Goal: Task Accomplishment & Management: Manage account settings

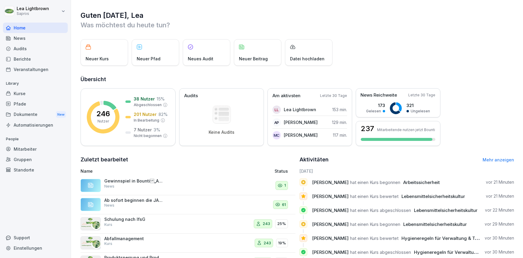
click at [29, 38] on div "News" at bounding box center [35, 38] width 65 height 10
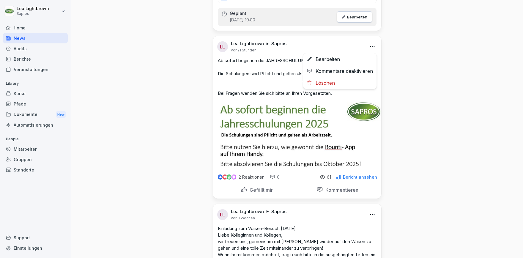
scroll to position [206, 0]
click at [373, 45] on html "Lea Lightbrown Sapros Home News Audits Berichte Veranstaltungen Library Kurse P…" at bounding box center [261, 129] width 523 height 258
click at [355, 73] on div "Kommentare deaktivieren" at bounding box center [339, 71] width 73 height 12
click at [249, 178] on p "2 Reaktionen" at bounding box center [252, 177] width 26 height 5
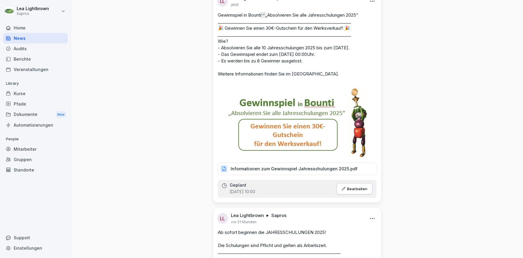
click at [28, 94] on div "Kurse" at bounding box center [35, 93] width 65 height 10
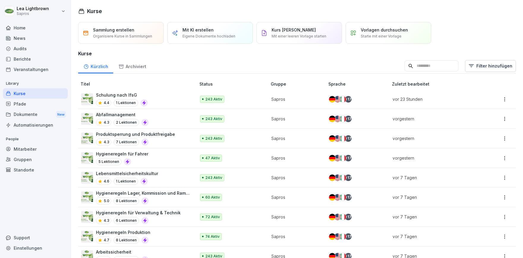
click at [31, 57] on div "Berichte" at bounding box center [35, 59] width 65 height 10
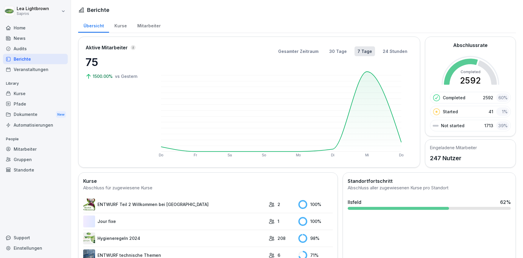
click at [121, 24] on div "Kurse" at bounding box center [120, 25] width 23 height 15
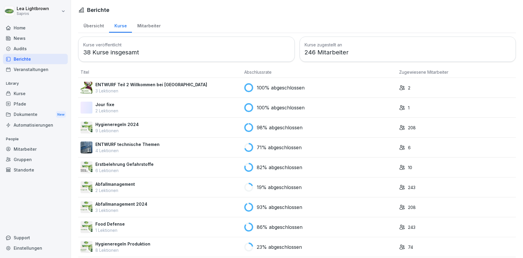
click at [154, 28] on div "Mitarbeiter" at bounding box center [149, 25] width 34 height 15
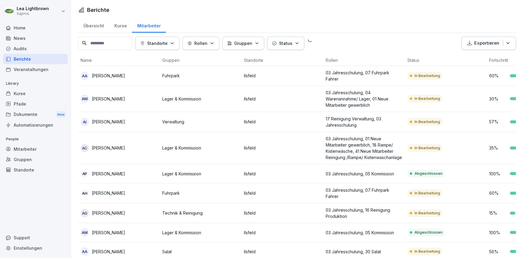
click at [117, 30] on div "Kurse" at bounding box center [120, 25] width 23 height 15
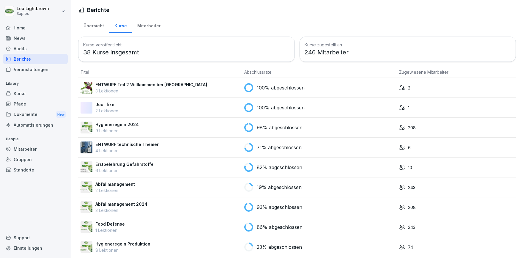
click at [223, 228] on div "Food Defense 1 Lektionen" at bounding box center [160, 227] width 159 height 12
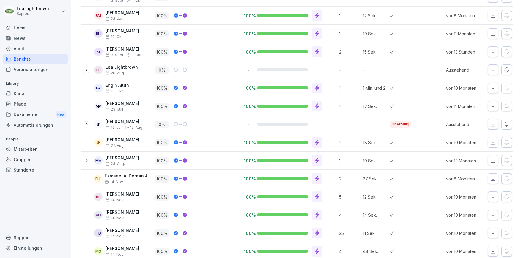
scroll to position [309, 0]
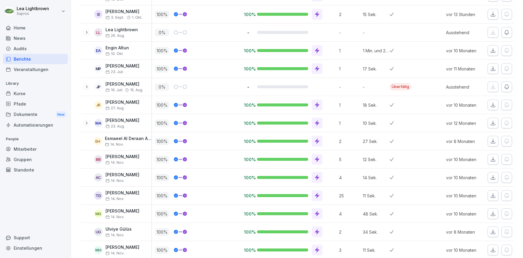
click at [405, 181] on div at bounding box center [403, 178] width 27 height 18
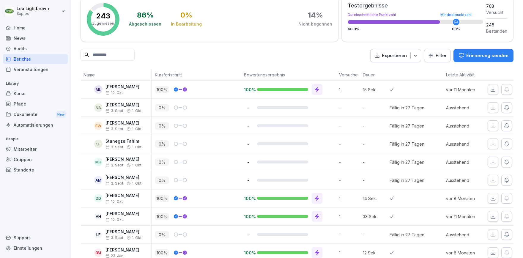
scroll to position [0, 0]
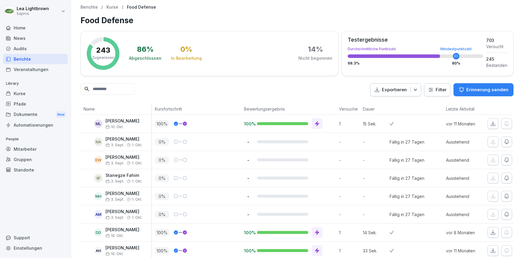
click at [41, 95] on div "Kurse" at bounding box center [35, 93] width 65 height 10
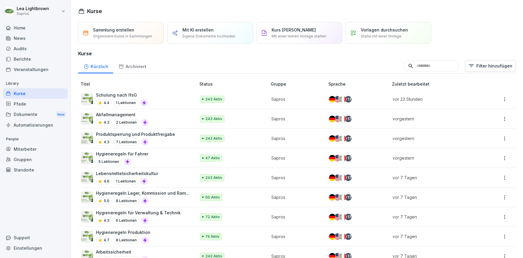
click at [423, 67] on input at bounding box center [432, 65] width 54 height 11
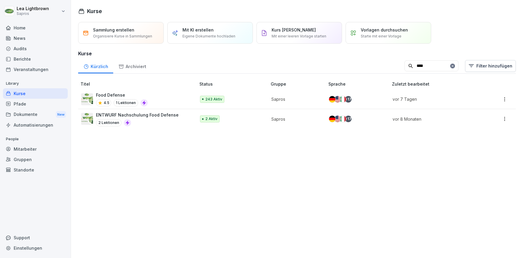
type input "****"
click at [238, 99] on div "243 Aktiv" at bounding box center [231, 99] width 62 height 7
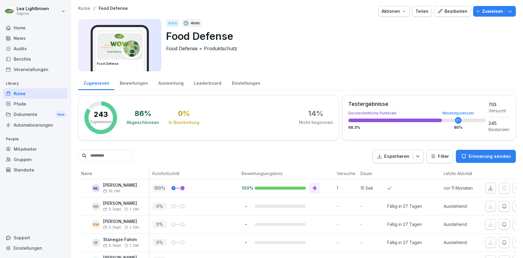
click at [243, 84] on div "Einstellungen" at bounding box center [246, 82] width 39 height 15
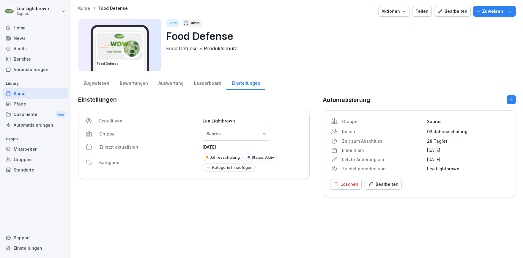
click at [103, 84] on div "Zugewiesen" at bounding box center [96, 82] width 36 height 15
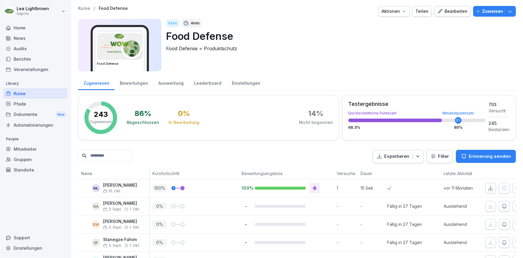
scroll to position [137, 0]
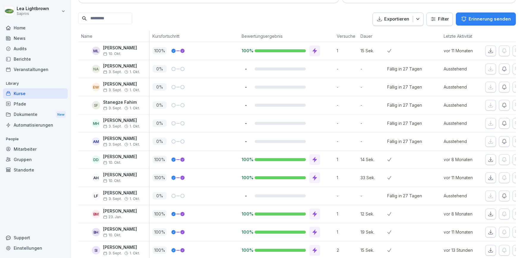
click at [25, 94] on div "Kurse" at bounding box center [35, 93] width 65 height 10
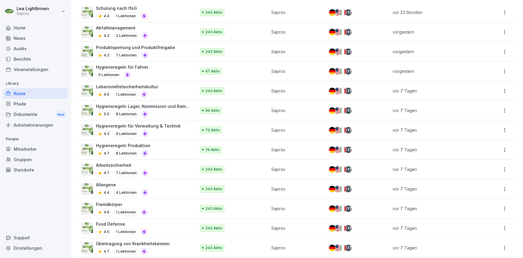
scroll to position [103, 0]
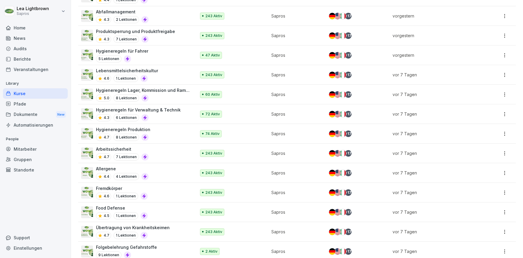
click at [248, 194] on div "243 Aktiv" at bounding box center [231, 192] width 62 height 7
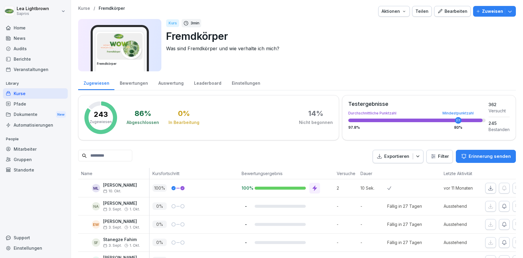
click at [513, 13] on button "Zuweisen" at bounding box center [494, 11] width 43 height 11
click at [321, 62] on div "Kurs 3 min Fremdkörper Was sind Fremdkörper und wie verhalte ich mich?" at bounding box center [338, 45] width 345 height 52
click at [410, 15] on button "Aktionen" at bounding box center [394, 11] width 32 height 11
click at [458, 12] on div "Bearbeiten" at bounding box center [453, 11] width 30 height 7
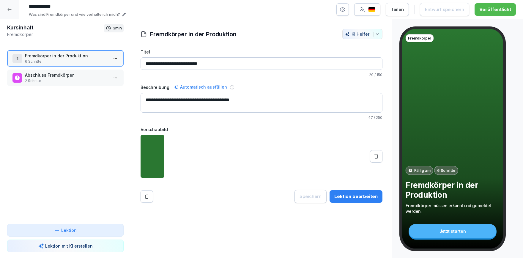
click at [213, 63] on input "**********" at bounding box center [262, 63] width 242 height 12
click at [257, 99] on textarea "**********" at bounding box center [262, 103] width 242 height 20
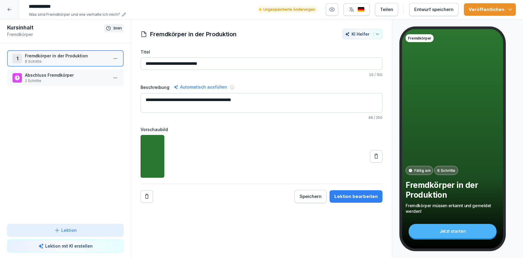
type textarea "**********"
click at [512, 8] on icon "button" at bounding box center [511, 10] width 6 height 6
click at [64, 56] on p "Fremdkörper in der Produktion" at bounding box center [66, 56] width 83 height 6
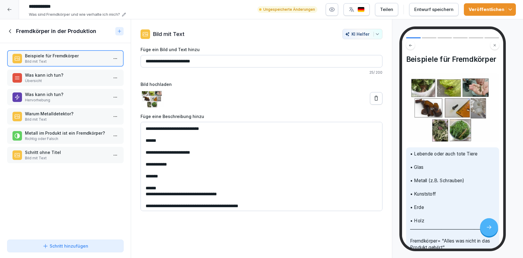
click at [78, 74] on p "Was kann ich tun?" at bounding box center [66, 75] width 83 height 6
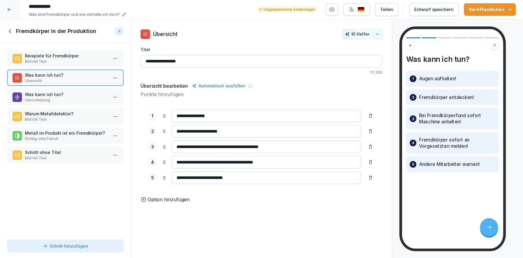
click at [76, 93] on p "Was kann ich tun?" at bounding box center [66, 94] width 83 height 6
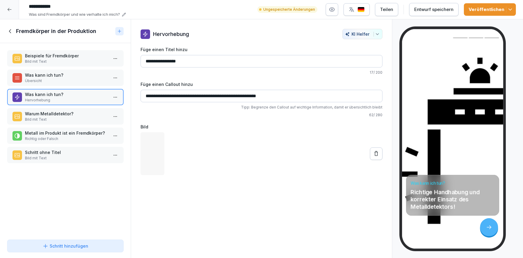
click at [76, 116] on p "Warum Metalldetektor?" at bounding box center [66, 114] width 83 height 6
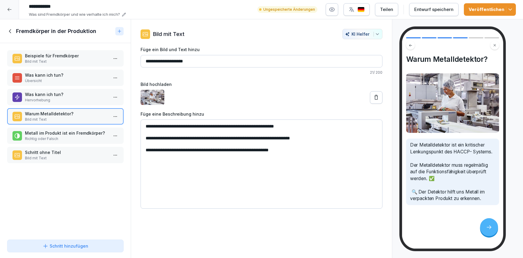
click at [84, 129] on div "Metall im Produkt ist ein Fremdkörper? Richtig oder Falsch" at bounding box center [65, 136] width 117 height 16
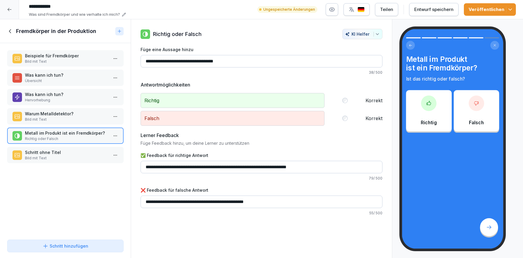
click at [81, 149] on p "Schritt ohne Titel" at bounding box center [66, 152] width 83 height 6
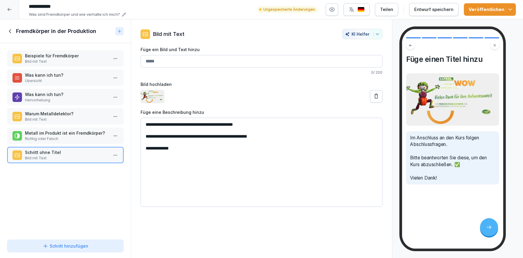
click at [11, 39] on div "Fremdkörper in der Produktion" at bounding box center [65, 31] width 131 height 24
click at [12, 31] on icon at bounding box center [10, 31] width 7 height 7
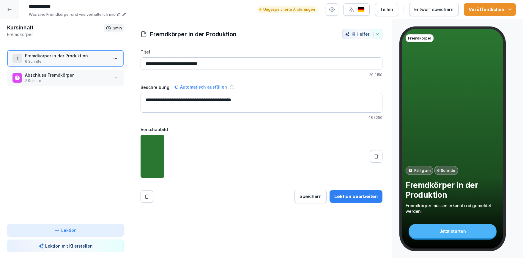
click at [509, 7] on icon "button" at bounding box center [511, 10] width 6 height 6
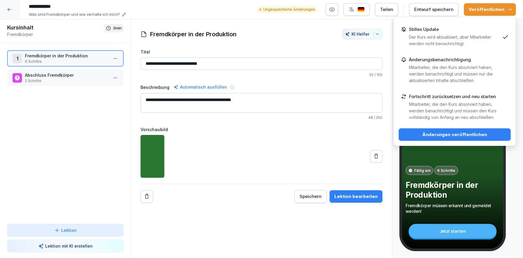
click at [459, 106] on p "Mitarbeiter, die den Kurs absolviert haben, werden benachrichtigt und müssen de…" at bounding box center [454, 111] width 91 height 20
click at [463, 133] on div "Änderungen veröffentlichen" at bounding box center [455, 134] width 103 height 7
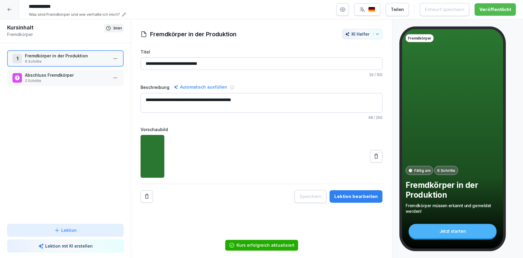
click at [12, 12] on div at bounding box center [9, 9] width 19 height 19
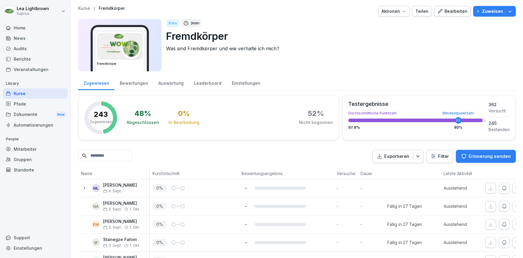
click at [444, 157] on html "Lea Lightbrown Sapros Home News Audits Berichte Veranstaltungen Library Kurse P…" at bounding box center [261, 129] width 523 height 258
click at [297, 161] on html "Lea Lightbrown Sapros Home News Audits Berichte Veranstaltungen Library Kurse P…" at bounding box center [261, 129] width 523 height 258
click at [131, 156] on input at bounding box center [105, 156] width 54 height 12
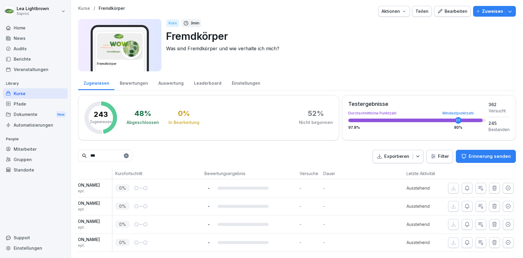
scroll to position [0, 37]
click at [510, 244] on icon "button" at bounding box center [508, 243] width 6 height 6
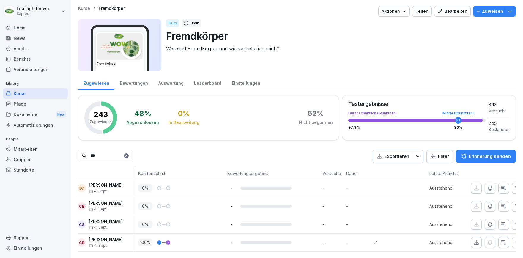
scroll to position [0, 0]
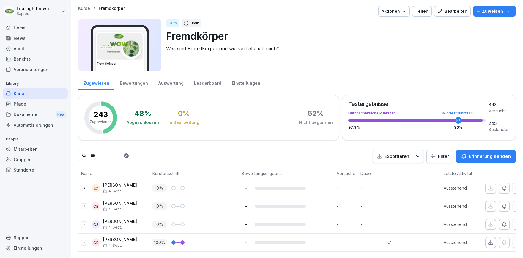
drag, startPoint x: 100, startPoint y: 158, endPoint x: 82, endPoint y: 158, distance: 17.8
click at [82, 158] on input "***" at bounding box center [105, 156] width 54 height 12
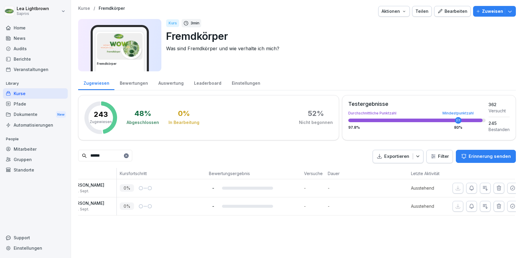
scroll to position [0, 37]
click at [509, 186] on icon "button" at bounding box center [508, 188] width 6 height 6
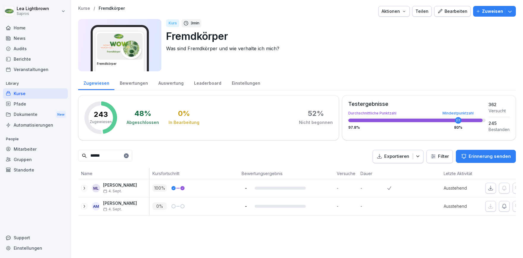
drag, startPoint x: 110, startPoint y: 155, endPoint x: 75, endPoint y: 155, distance: 35.1
click at [78, 155] on input "******" at bounding box center [105, 156] width 54 height 12
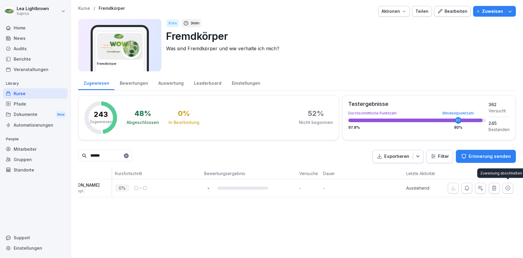
type input "******"
click at [509, 188] on icon "button" at bounding box center [508, 188] width 6 height 6
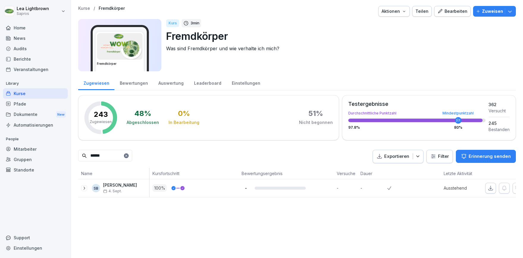
click at [26, 28] on div "Home" at bounding box center [35, 28] width 65 height 10
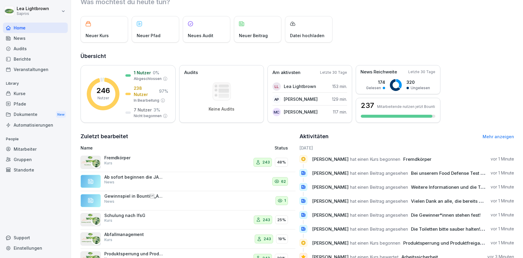
scroll to position [9, 0]
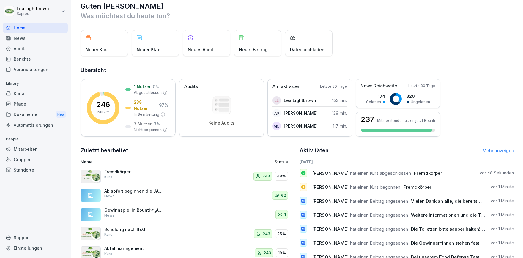
click at [27, 94] on div "Kurse" at bounding box center [35, 93] width 65 height 10
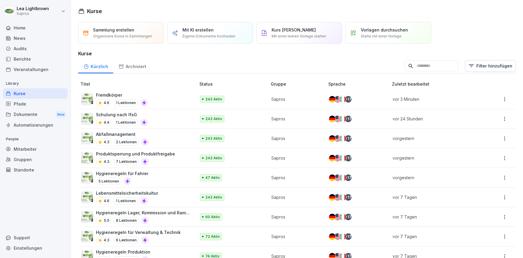
click at [405, 68] on input at bounding box center [432, 65] width 54 height 11
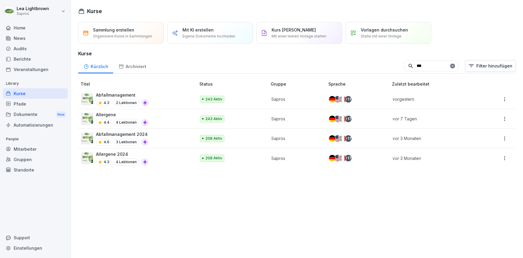
drag, startPoint x: 418, startPoint y: 66, endPoint x: 390, endPoint y: 68, distance: 27.7
click at [405, 68] on input "***" at bounding box center [432, 65] width 54 height 11
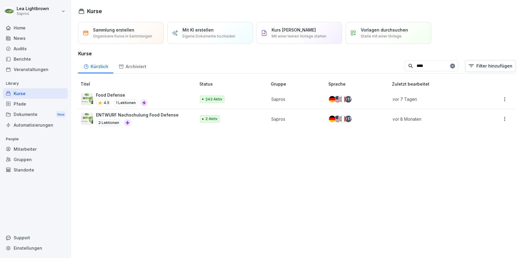
type input "****"
click at [161, 100] on div "Food Defense 4.5 1 Lektionen" at bounding box center [135, 99] width 109 height 15
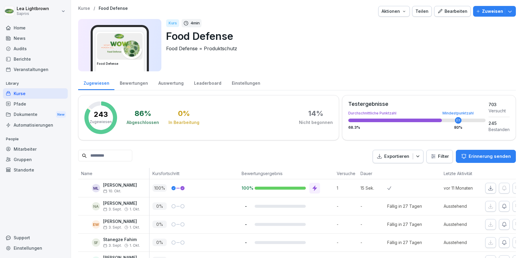
click at [114, 155] on input at bounding box center [105, 156] width 54 height 12
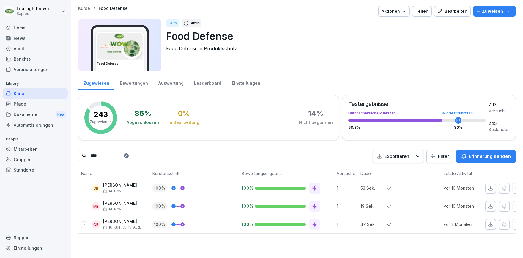
type input "****"
click at [508, 12] on icon "button" at bounding box center [510, 11] width 6 height 6
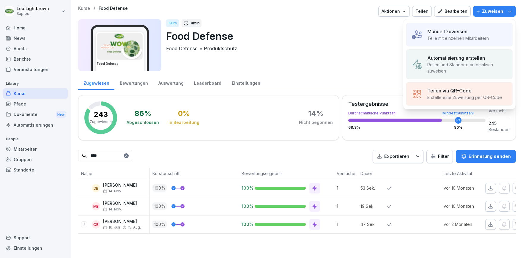
click at [447, 10] on div "Bearbeiten" at bounding box center [453, 11] width 30 height 7
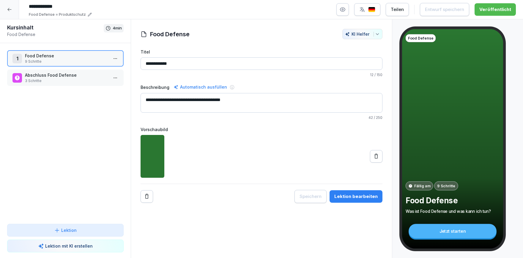
click at [242, 101] on textarea "**********" at bounding box center [262, 103] width 242 height 20
click at [238, 101] on textarea "**********" at bounding box center [262, 103] width 242 height 20
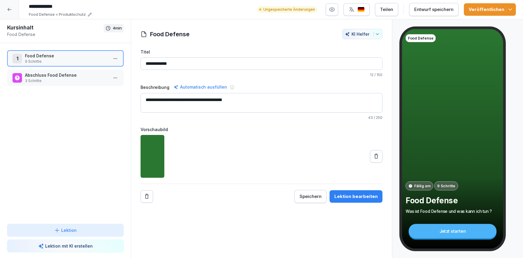
type textarea "**********"
click at [514, 12] on button "Veröffentlichen" at bounding box center [490, 9] width 52 height 12
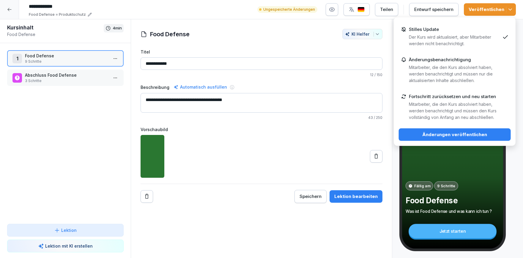
click at [452, 107] on p "Mitarbeiter, die den Kurs absolviert haben, werden benachrichtigt und müssen de…" at bounding box center [454, 111] width 91 height 20
click at [461, 135] on div "Änderungen veröffentlichen" at bounding box center [455, 134] width 103 height 7
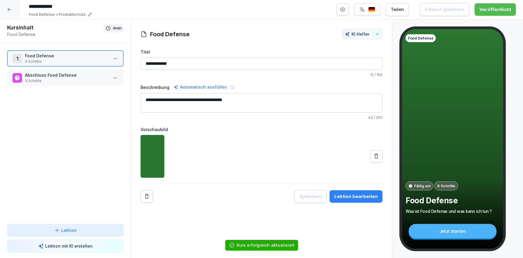
click at [11, 12] on div at bounding box center [9, 9] width 19 height 19
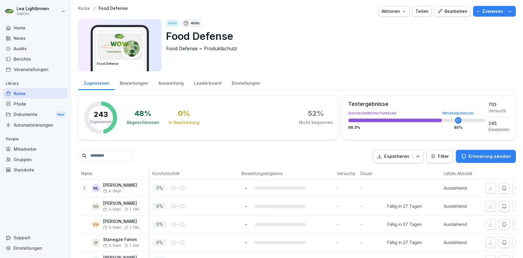
click at [107, 160] on input at bounding box center [105, 156] width 54 height 12
click at [109, 157] on input at bounding box center [105, 156] width 54 height 12
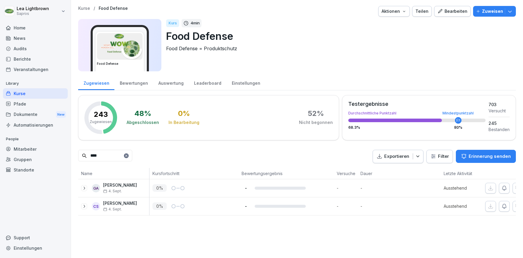
scroll to position [0, 37]
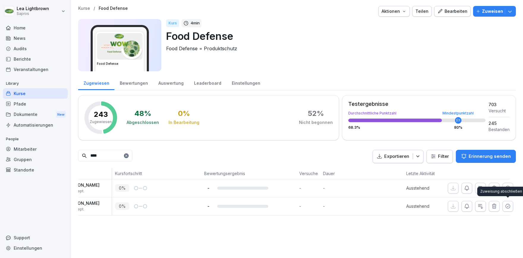
click at [508, 205] on icon "button" at bounding box center [508, 206] width 6 height 6
drag, startPoint x: 105, startPoint y: 158, endPoint x: 86, endPoint y: 157, distance: 19.3
click at [86, 157] on input "****" at bounding box center [105, 156] width 54 height 12
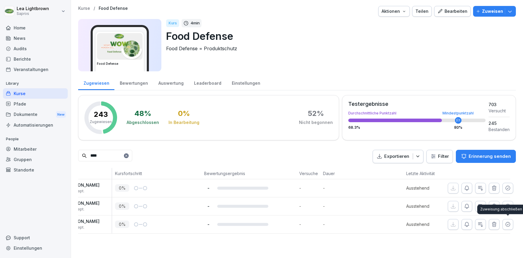
type input "****"
click at [508, 223] on icon "button" at bounding box center [508, 225] width 6 height 6
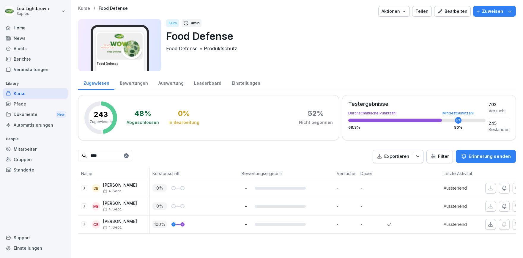
click at [128, 156] on icon at bounding box center [127, 156] width 4 height 4
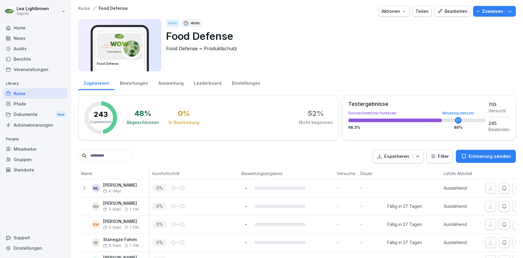
click at [84, 186] on icon at bounding box center [84, 188] width 5 height 5
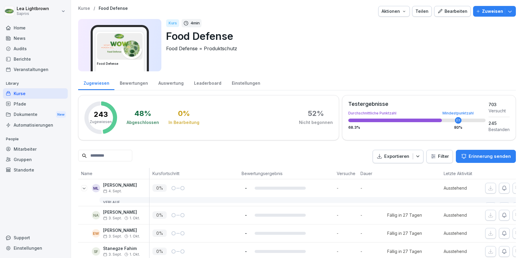
click at [85, 186] on icon at bounding box center [84, 188] width 5 height 5
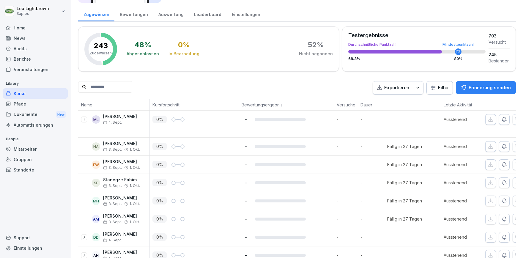
click at [84, 120] on icon at bounding box center [84, 119] width 5 height 5
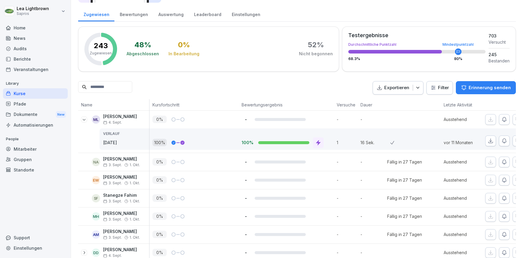
click at [84, 120] on icon at bounding box center [84, 119] width 3 height 1
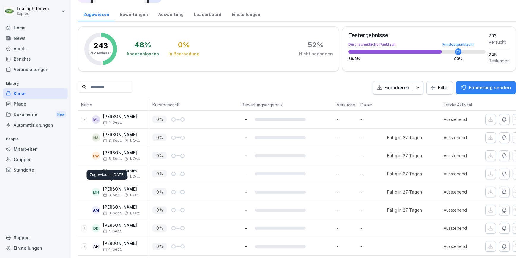
scroll to position [103, 0]
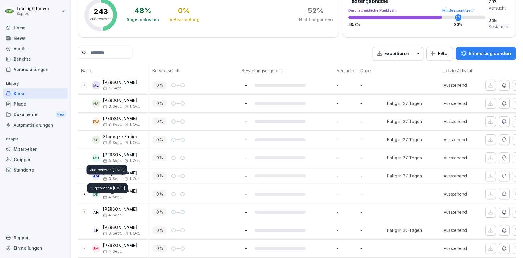
click at [86, 193] on icon at bounding box center [84, 194] width 5 height 5
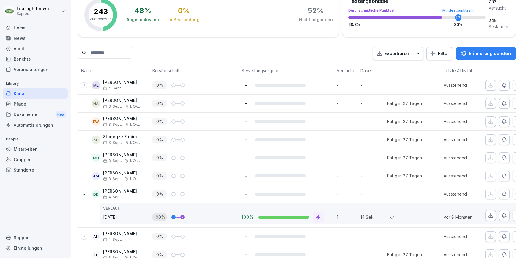
click at [86, 193] on icon at bounding box center [84, 194] width 5 height 5
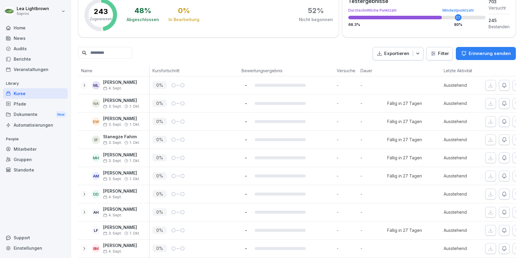
scroll to position [137, 0]
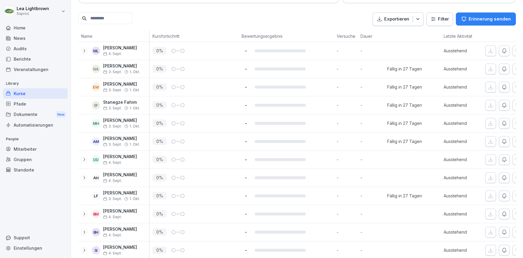
click at [86, 177] on icon at bounding box center [84, 177] width 5 height 5
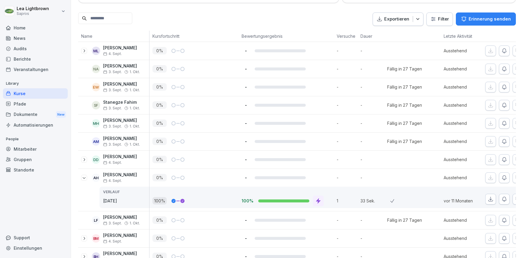
click at [86, 177] on icon at bounding box center [84, 177] width 5 height 5
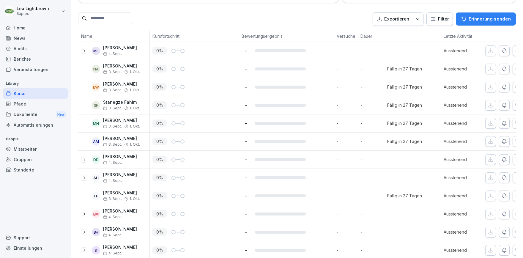
scroll to position [172, 0]
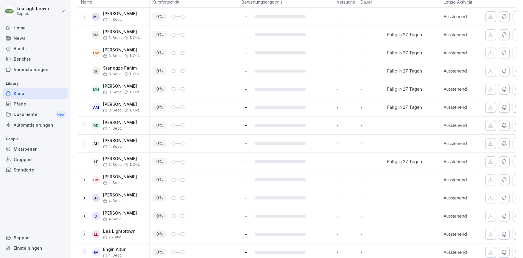
click at [85, 179] on icon at bounding box center [84, 179] width 1 height 3
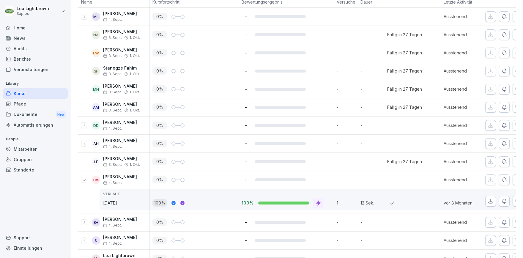
click at [85, 179] on icon at bounding box center [84, 179] width 3 height 1
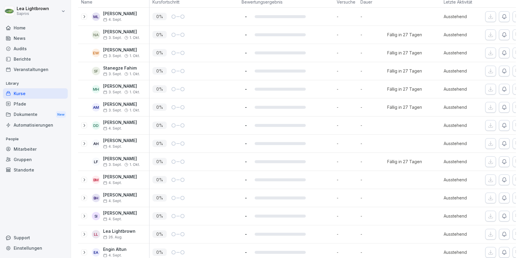
scroll to position [206, 0]
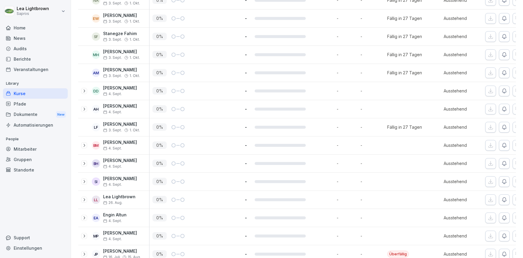
click at [85, 163] on icon at bounding box center [84, 163] width 5 height 5
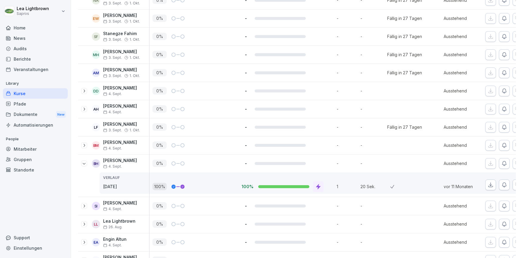
click at [85, 163] on icon at bounding box center [84, 163] width 5 height 5
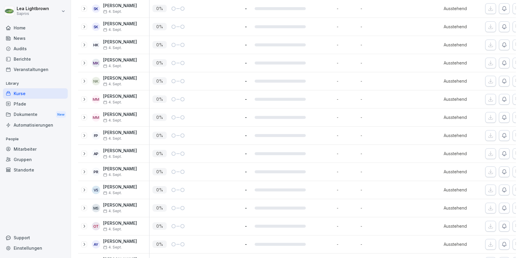
scroll to position [1133, 0]
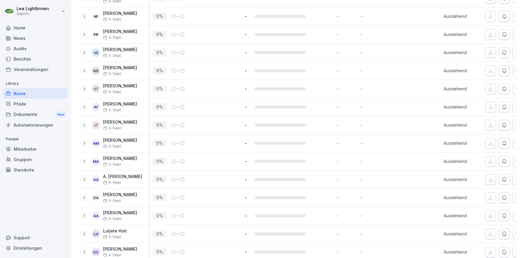
click at [86, 159] on icon at bounding box center [84, 161] width 5 height 5
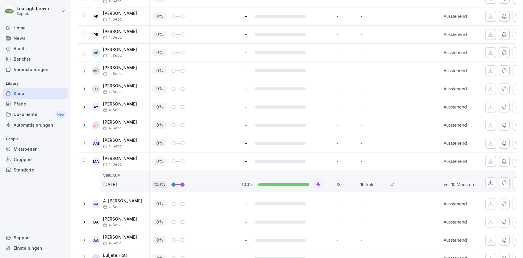
click at [86, 159] on icon at bounding box center [84, 161] width 5 height 5
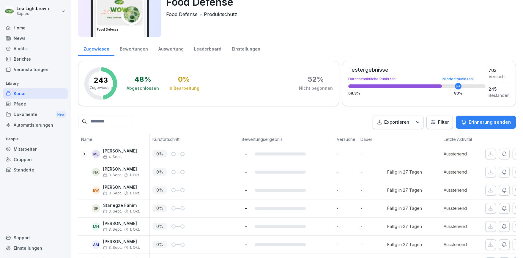
scroll to position [0, 0]
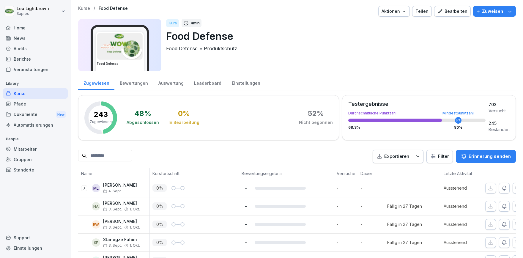
click at [235, 83] on div "Einstellungen" at bounding box center [246, 82] width 39 height 15
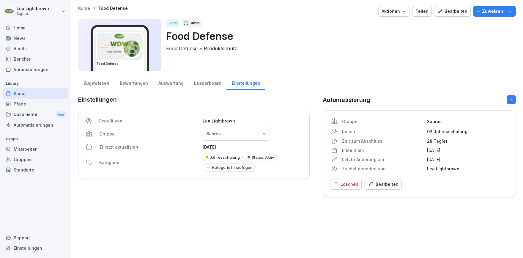
click at [348, 183] on div "Löschen" at bounding box center [346, 184] width 25 height 7
click at [305, 191] on div "Einstellungen Erstellt von Lea Lightbrown Gruppe Gruppen oder Standorte auswähl…" at bounding box center [194, 146] width 232 height 102
click at [513, 97] on button "button" at bounding box center [511, 99] width 9 height 9
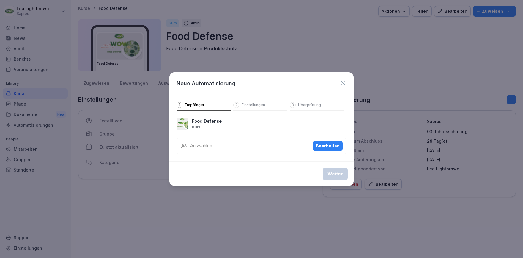
click at [329, 145] on div "Bearbeiten" at bounding box center [328, 146] width 24 height 7
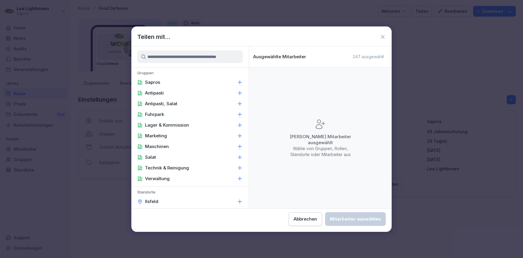
click at [162, 83] on div "Sapros" at bounding box center [189, 82] width 117 height 11
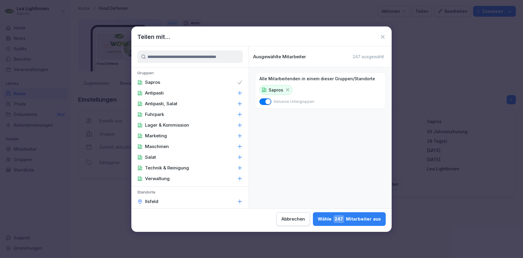
click at [334, 220] on span "247" at bounding box center [339, 219] width 11 height 8
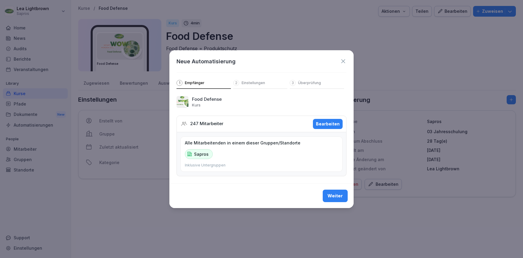
click at [344, 61] on icon at bounding box center [343, 61] width 4 height 4
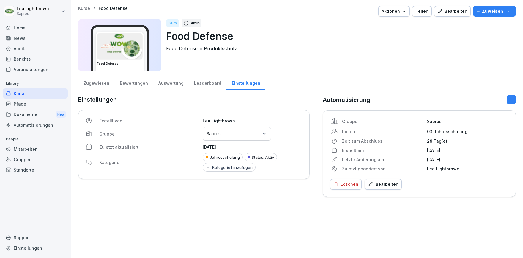
click at [346, 181] on div "Löschen" at bounding box center [346, 184] width 25 height 7
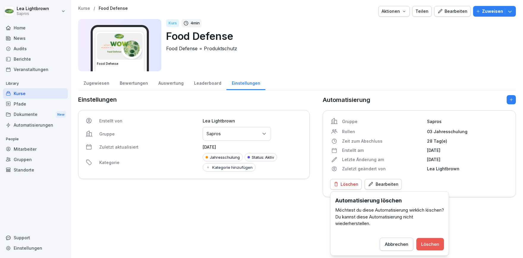
click at [426, 242] on div "Löschen" at bounding box center [430, 244] width 18 height 7
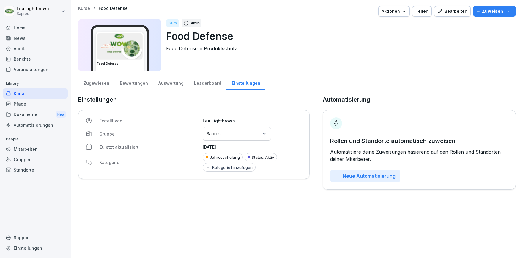
click at [370, 182] on button "Neue Automatisierung" at bounding box center [365, 176] width 70 height 12
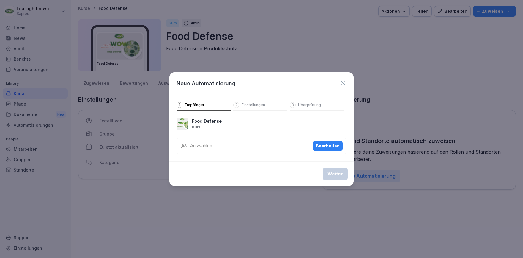
click at [332, 144] on div "Bearbeiten" at bounding box center [328, 146] width 24 height 7
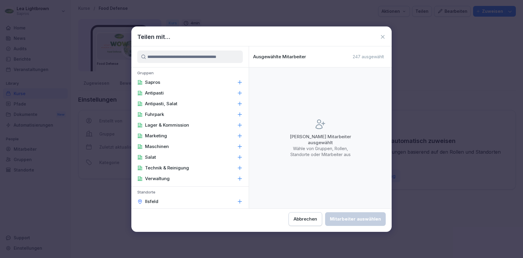
click at [176, 84] on div "Sapros" at bounding box center [189, 82] width 117 height 11
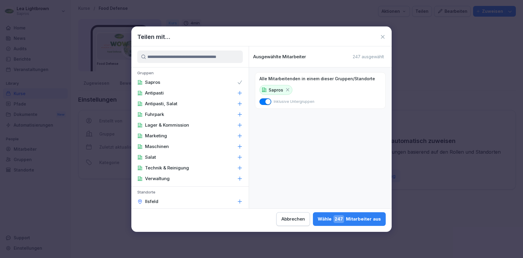
click at [318, 216] on div "Wähle 247 Mitarbeiter aus" at bounding box center [349, 219] width 63 height 8
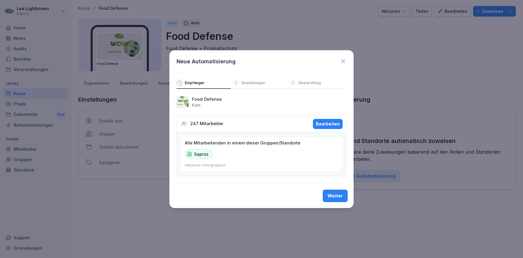
click at [335, 195] on div "Weiter" at bounding box center [335, 196] width 15 height 7
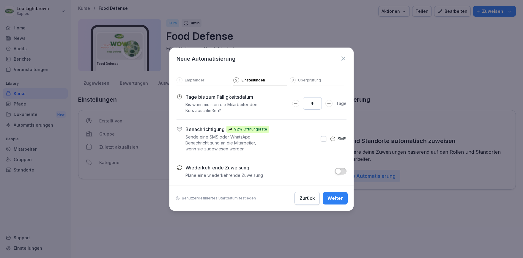
click at [312, 106] on input "*" at bounding box center [312, 103] width 19 height 12
type input "**"
click at [336, 198] on div "Weiter" at bounding box center [335, 198] width 15 height 7
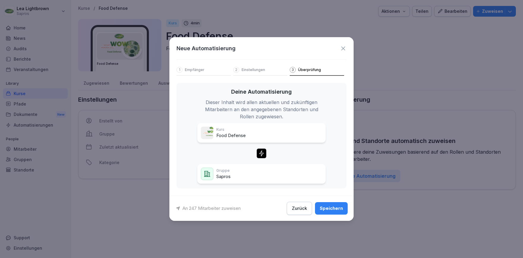
click at [331, 207] on div "Speichern" at bounding box center [331, 208] width 23 height 7
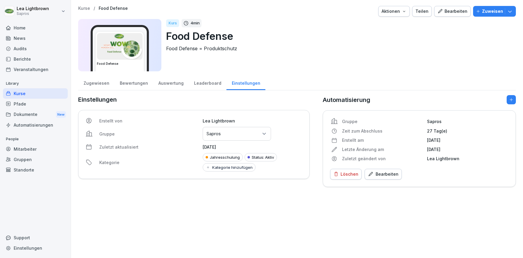
click at [99, 83] on div "Zugewiesen" at bounding box center [96, 82] width 36 height 15
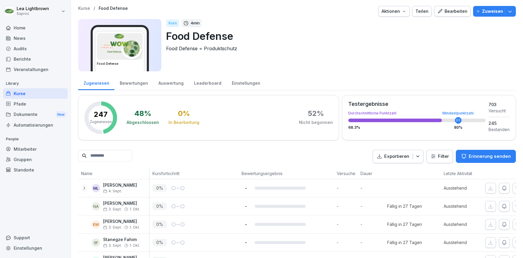
scroll to position [240, 0]
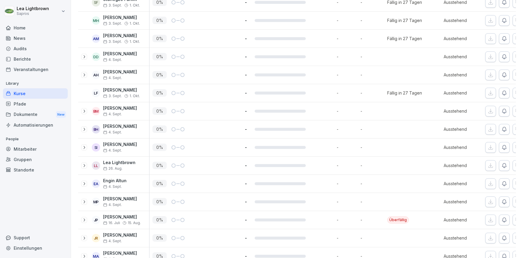
click at [404, 108] on div at bounding box center [400, 111] width 27 height 18
click at [408, 131] on div at bounding box center [400, 129] width 27 height 18
click at [409, 146] on div at bounding box center [400, 148] width 27 height 18
click at [412, 111] on div at bounding box center [400, 111] width 27 height 18
click at [412, 142] on div at bounding box center [400, 148] width 27 height 18
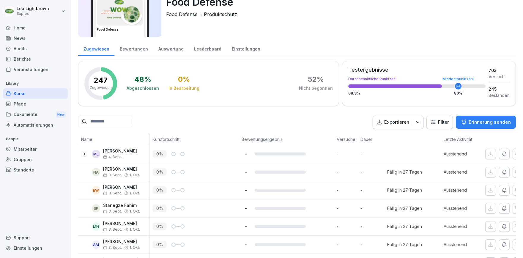
scroll to position [0, 0]
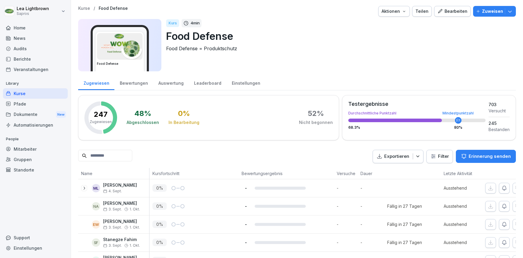
click at [25, 92] on div "Kurse" at bounding box center [35, 93] width 65 height 10
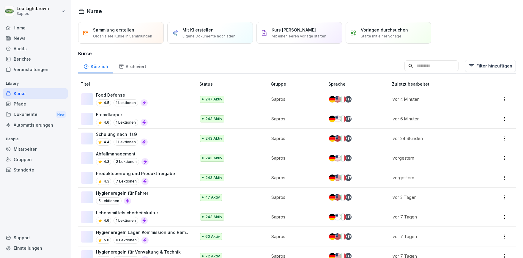
click at [163, 117] on div "Fremdkörper 4.6 1 Lektionen" at bounding box center [135, 118] width 109 height 15
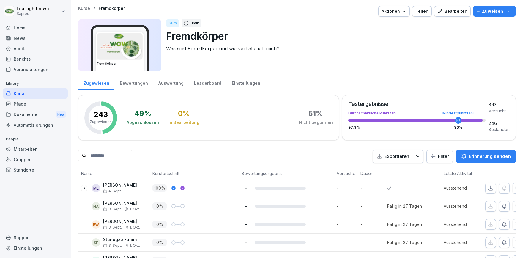
click at [23, 91] on div "Kurse" at bounding box center [35, 93] width 65 height 10
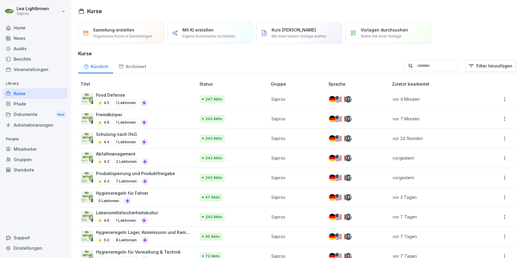
click at [251, 139] on div "243 Aktiv" at bounding box center [231, 138] width 62 height 7
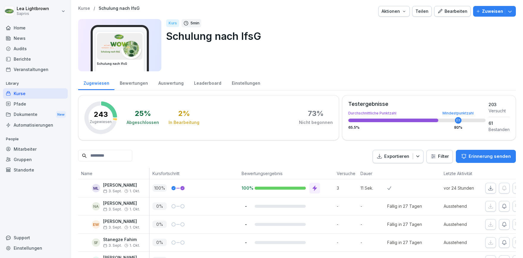
click at [31, 95] on div "Kurse" at bounding box center [35, 93] width 65 height 10
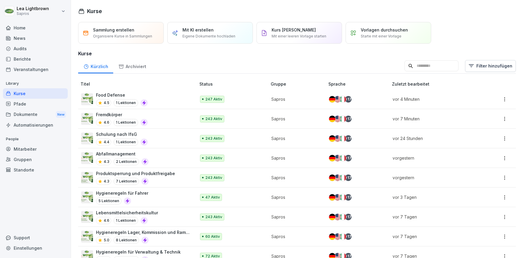
click at [247, 96] on div "247 Aktiv" at bounding box center [231, 99] width 62 height 7
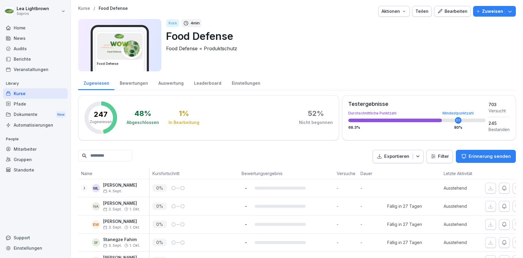
click at [407, 12] on icon "button" at bounding box center [404, 11] width 5 height 5
click at [387, 24] on p "Kurs duplizieren" at bounding box center [375, 25] width 32 height 5
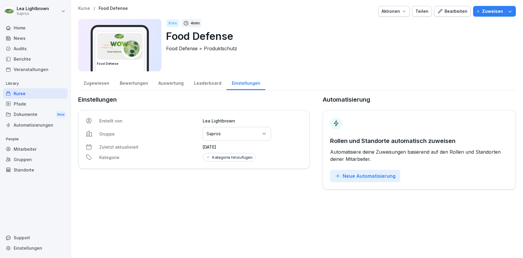
click at [39, 93] on div "Kurse" at bounding box center [35, 93] width 65 height 10
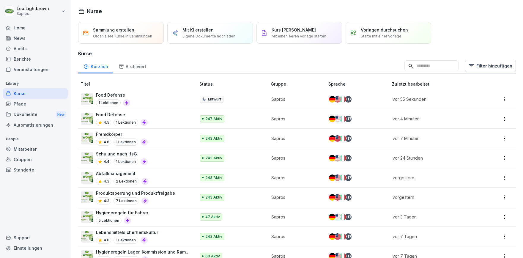
click at [176, 115] on div "Food Defense 4.5 1 Lektionen" at bounding box center [135, 118] width 109 height 15
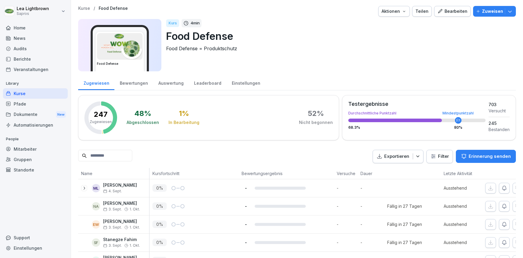
click at [447, 12] on div "Bearbeiten" at bounding box center [453, 11] width 30 height 7
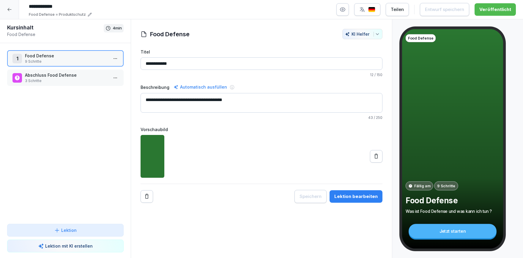
click at [74, 6] on input "**********" at bounding box center [115, 6] width 178 height 10
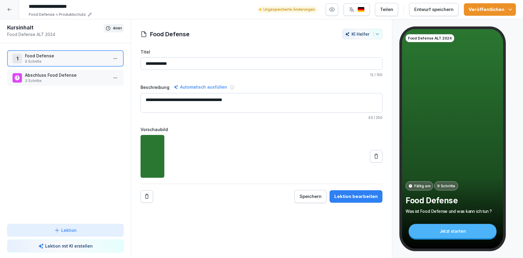
type input "**********"
click at [511, 10] on polyline "button" at bounding box center [510, 9] width 3 height 1
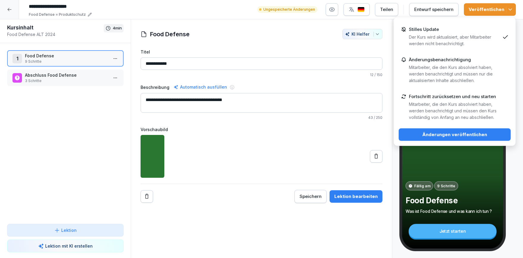
click at [486, 26] on div "Stilles Update Der Kurs wird aktualisiert, aber Mitarbeiter werden nicht benach…" at bounding box center [455, 37] width 112 height 30
click at [439, 134] on div "Änderungen veröffentlichen" at bounding box center [455, 134] width 103 height 7
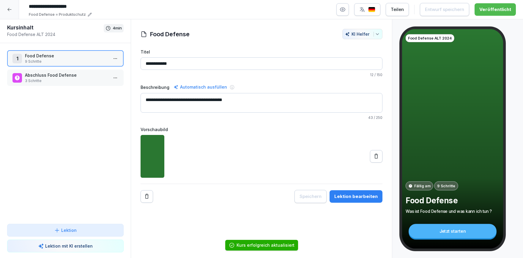
click at [7, 9] on icon at bounding box center [9, 9] width 5 height 5
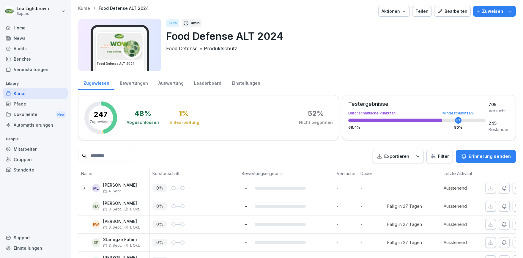
click at [32, 93] on div "Kurse" at bounding box center [35, 93] width 65 height 10
click at [25, 91] on div "Kurse" at bounding box center [35, 93] width 65 height 10
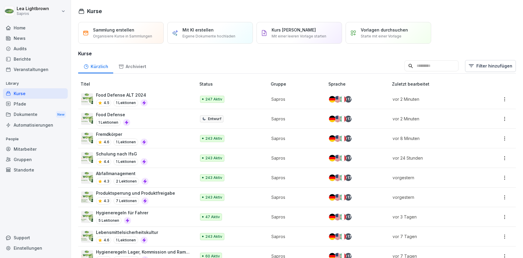
click at [178, 138] on div "Fremdkörper 4.6 1 Lektionen" at bounding box center [135, 138] width 109 height 15
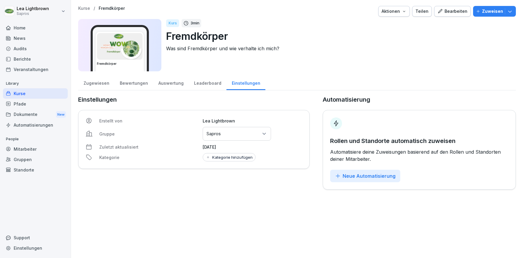
click at [32, 94] on div "Kurse" at bounding box center [35, 93] width 65 height 10
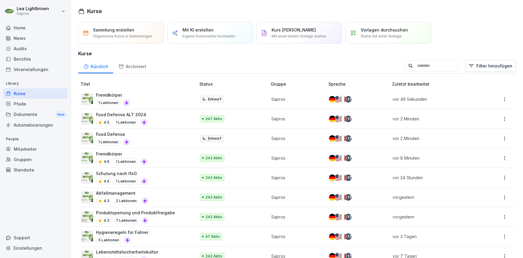
click at [166, 159] on div "Fremdkörper 4.6 1 Lektionen" at bounding box center [135, 158] width 109 height 15
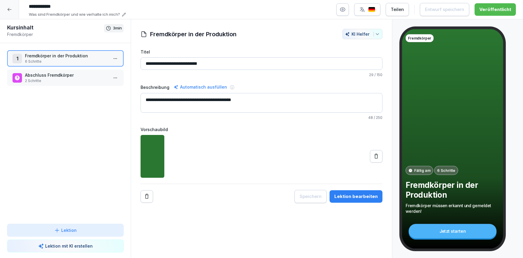
click at [73, 5] on input "**********" at bounding box center [115, 6] width 178 height 10
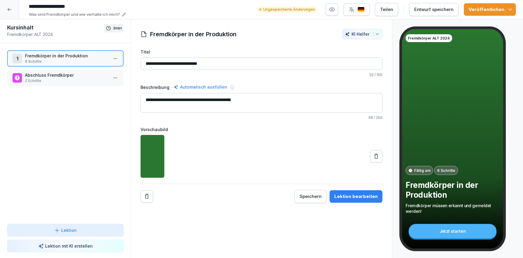
type input "**********"
click at [513, 10] on icon "button" at bounding box center [511, 10] width 6 height 6
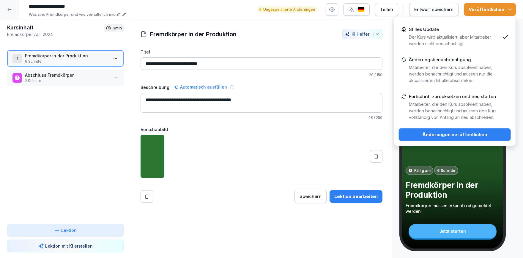
click at [470, 34] on p "Der Kurs wird aktualisiert, aber Mitarbeiter werden nicht benachrichtigt." at bounding box center [454, 40] width 91 height 13
click at [433, 136] on div "Änderungen veröffentlichen" at bounding box center [455, 134] width 103 height 7
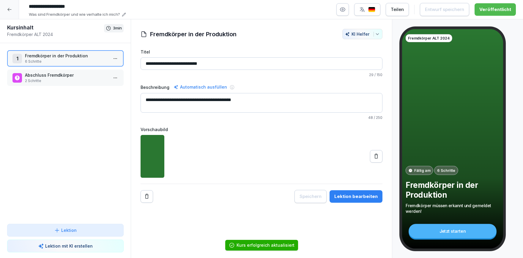
click at [11, 10] on icon at bounding box center [9, 9] width 4 height 3
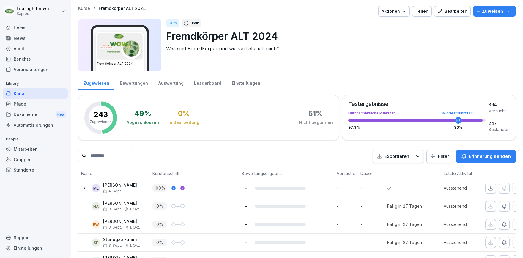
click at [244, 84] on div "Einstellungen" at bounding box center [246, 82] width 39 height 15
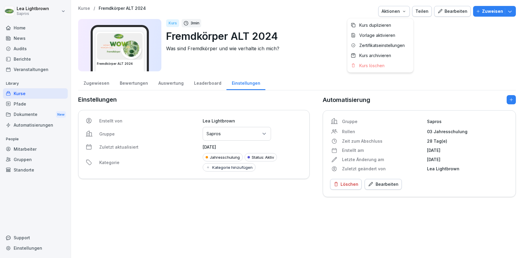
click at [410, 14] on button "Aktionen" at bounding box center [394, 11] width 32 height 11
click at [356, 183] on div "Löschen" at bounding box center [346, 184] width 25 height 7
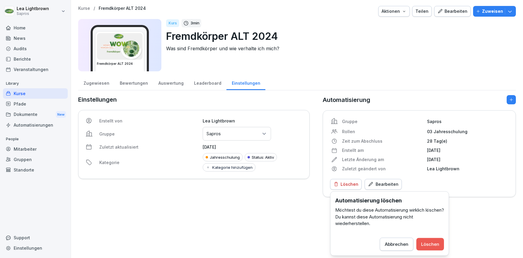
click at [436, 242] on div "Löschen" at bounding box center [430, 244] width 18 height 7
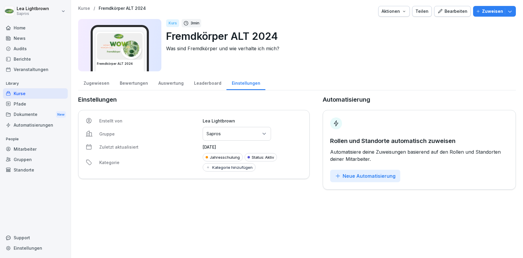
click at [98, 84] on div "Zugewiesen" at bounding box center [96, 82] width 36 height 15
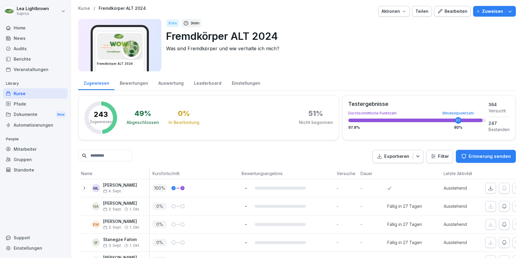
click at [407, 12] on icon "button" at bounding box center [404, 11] width 5 height 5
click at [373, 54] on p "Kurs archivieren" at bounding box center [375, 55] width 32 height 5
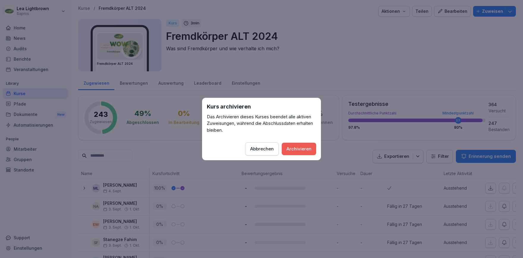
click at [306, 148] on div "Archivieren" at bounding box center [299, 149] width 25 height 7
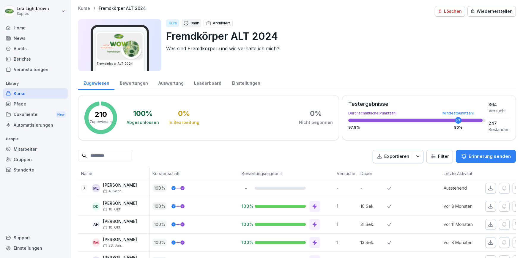
click at [16, 95] on div "Kurse" at bounding box center [35, 93] width 65 height 10
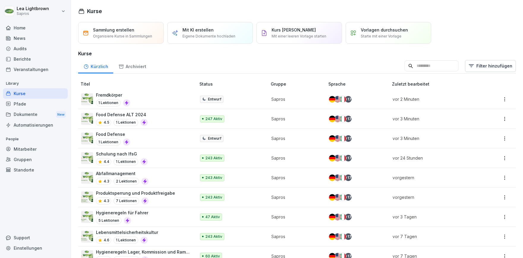
click at [248, 119] on div "247 Aktiv" at bounding box center [231, 118] width 62 height 7
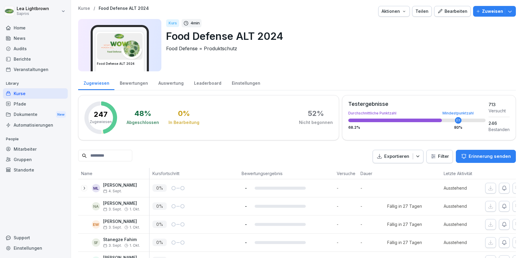
click at [407, 12] on icon "button" at bounding box center [404, 11] width 5 height 5
click at [243, 83] on html "Lea Lightbrown Sapros Home News Audits Berichte Veranstaltungen Library Kurse P…" at bounding box center [261, 129] width 523 height 258
click at [242, 82] on div "Einstellungen" at bounding box center [246, 82] width 39 height 15
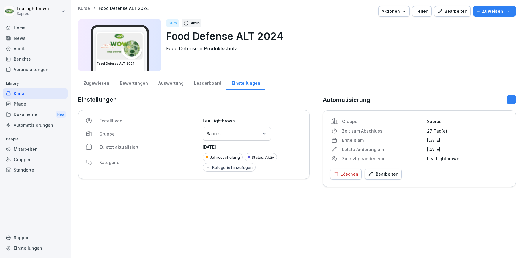
click at [354, 173] on div "Löschen" at bounding box center [346, 174] width 25 height 7
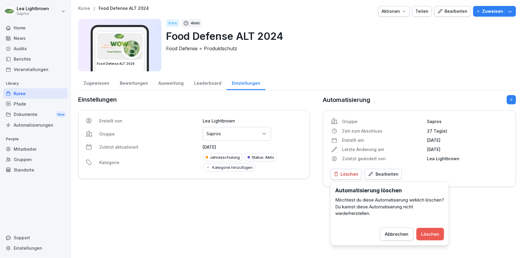
click at [428, 235] on div "Löschen" at bounding box center [430, 234] width 18 height 7
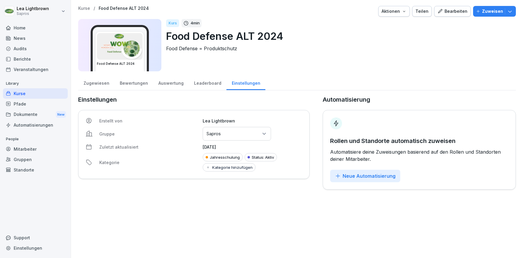
click at [267, 158] on div "Status: Aktiv" at bounding box center [261, 157] width 32 height 8
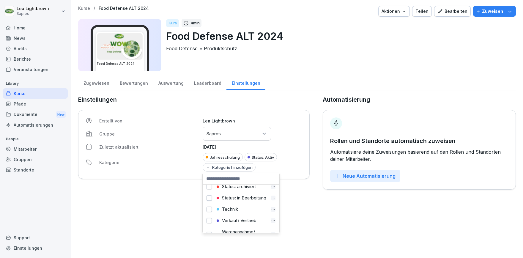
scroll to position [147, 0]
click at [230, 201] on div "Status: archiviert" at bounding box center [241, 202] width 53 height 5
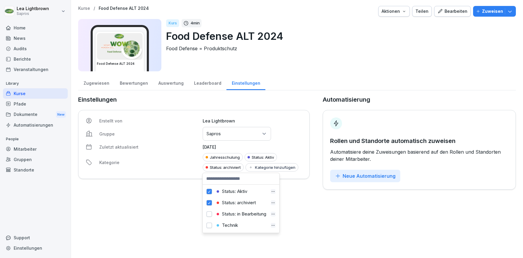
click at [214, 193] on div "Status: Aktiv" at bounding box center [241, 191] width 74 height 11
click at [210, 192] on button "button" at bounding box center [209, 191] width 5 height 5
click at [193, 192] on div "Kurse / Food Defense ALT 2024 Aktionen Teilen Bearbeiten Zuweisen Food Defense …" at bounding box center [297, 98] width 452 height 196
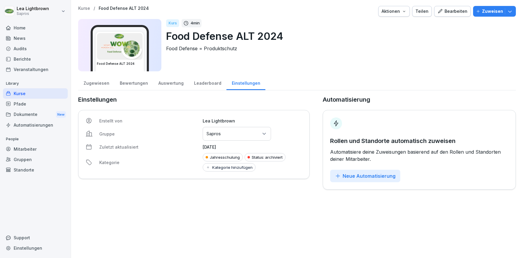
click at [99, 83] on div "Zugewiesen" at bounding box center [96, 82] width 36 height 15
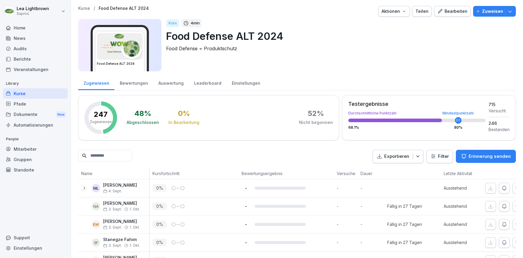
click at [407, 11] on icon "button" at bounding box center [404, 11] width 5 height 5
click at [382, 55] on p "Kurs archivieren" at bounding box center [375, 55] width 32 height 5
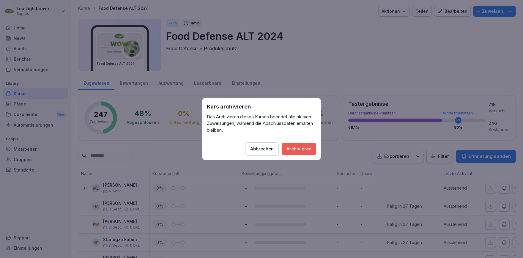
click at [308, 150] on div "Archivieren" at bounding box center [299, 149] width 25 height 7
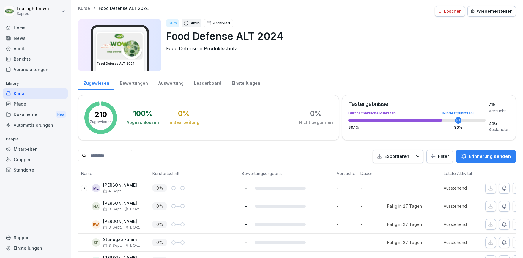
click at [28, 93] on div "Kurse" at bounding box center [35, 93] width 65 height 10
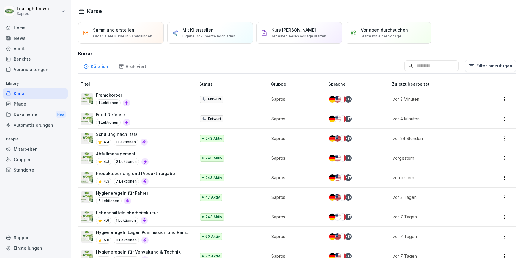
click at [254, 100] on td "Entwurf" at bounding box center [233, 99] width 72 height 20
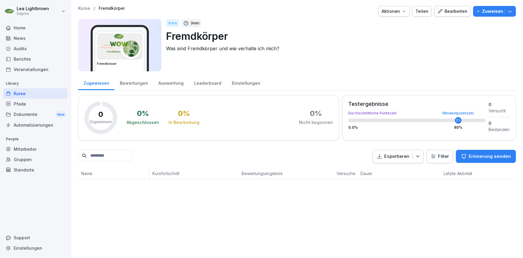
click at [513, 13] on icon "button" at bounding box center [510, 11] width 6 height 6
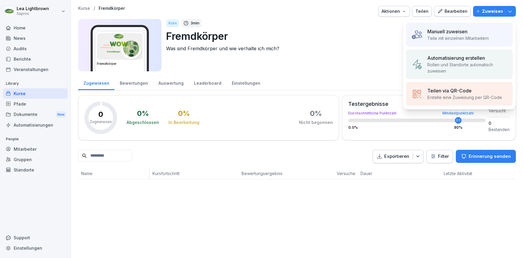
click at [470, 67] on p "Rollen und Standorte automatisch zuweisen" at bounding box center [468, 68] width 80 height 12
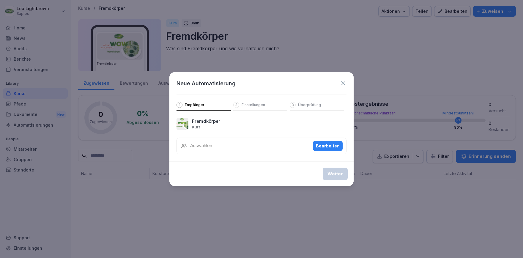
click at [329, 145] on div "Bearbeiten" at bounding box center [328, 146] width 24 height 7
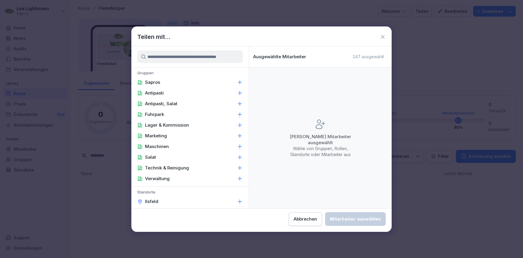
click at [161, 83] on div "Sapros" at bounding box center [189, 82] width 117 height 11
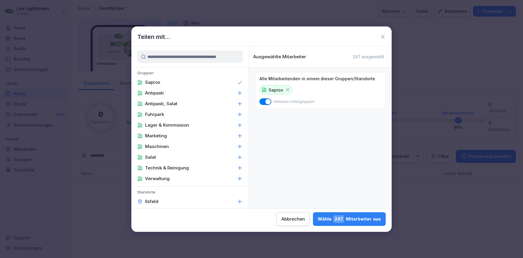
click at [318, 220] on div "Wähle 247 Mitarbeiter aus" at bounding box center [349, 219] width 63 height 8
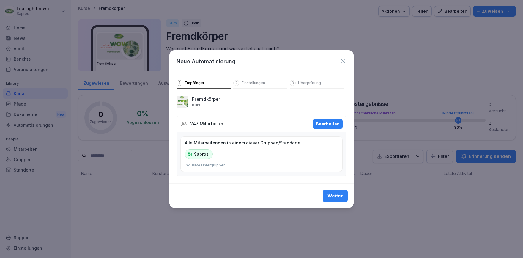
click at [336, 196] on div "Weiter" at bounding box center [335, 196] width 15 height 7
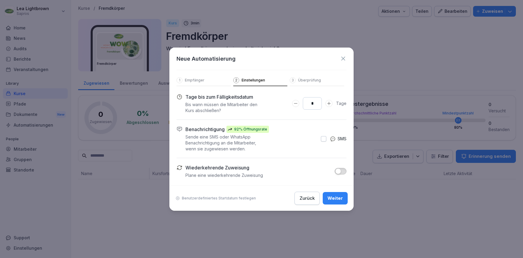
drag, startPoint x: 316, startPoint y: 104, endPoint x: 312, endPoint y: 105, distance: 3.7
click at [312, 105] on input "*" at bounding box center [312, 103] width 19 height 12
type input "**"
click at [340, 198] on div "Weiter" at bounding box center [335, 198] width 15 height 7
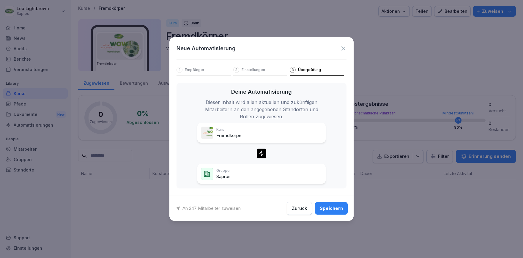
click at [332, 205] on div "Speichern" at bounding box center [331, 208] width 23 height 7
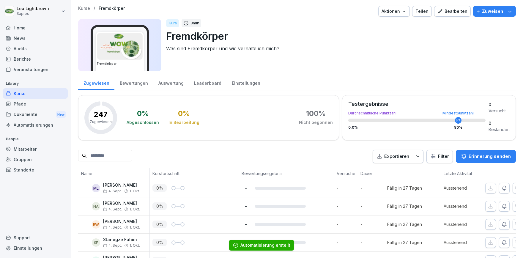
click at [130, 156] on input at bounding box center [105, 156] width 54 height 12
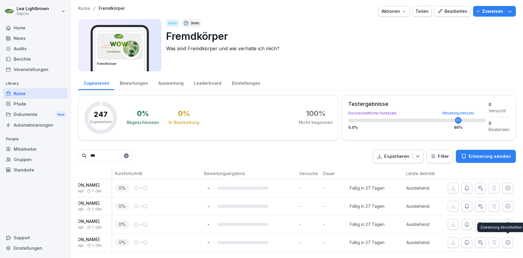
click at [509, 243] on icon "button" at bounding box center [508, 243] width 6 height 6
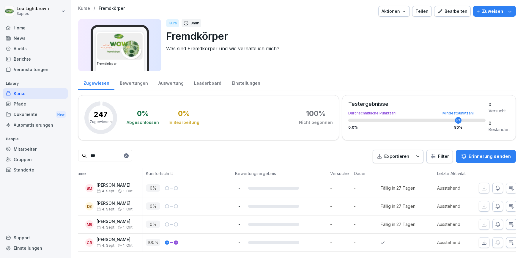
scroll to position [0, 0]
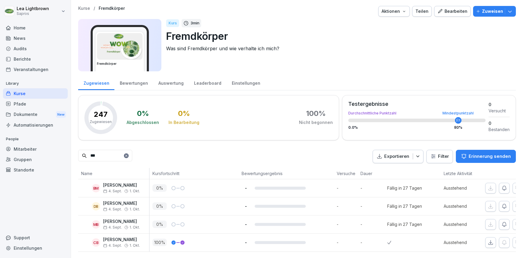
drag, startPoint x: 106, startPoint y: 155, endPoint x: 88, endPoint y: 156, distance: 17.8
click at [88, 156] on input "***" at bounding box center [105, 156] width 54 height 12
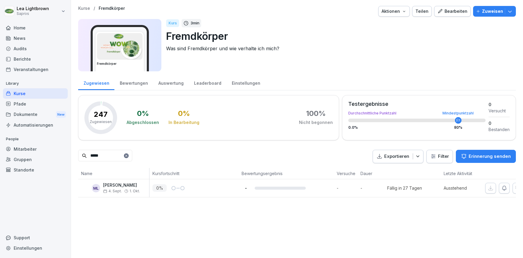
scroll to position [0, 37]
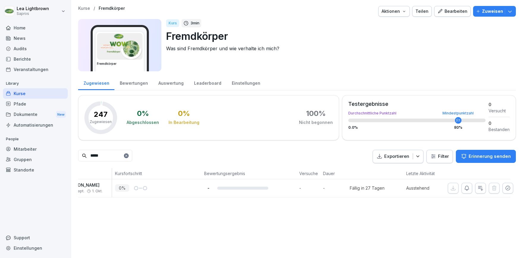
click at [512, 189] on button "button" at bounding box center [508, 188] width 11 height 11
drag, startPoint x: 88, startPoint y: 158, endPoint x: 85, endPoint y: 158, distance: 3.0
click at [85, 158] on input "*****" at bounding box center [105, 156] width 54 height 12
type input "*****"
click at [510, 189] on icon "button" at bounding box center [508, 188] width 4 height 4
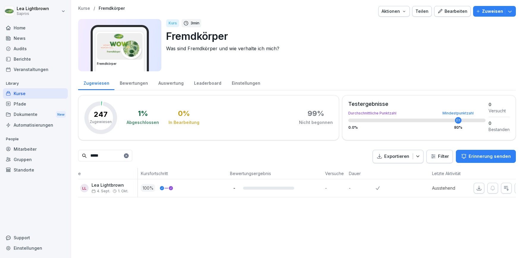
scroll to position [0, 0]
click at [25, 38] on div "News" at bounding box center [35, 38] width 65 height 10
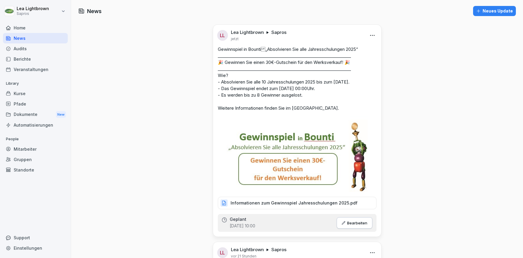
click at [29, 27] on div "Home" at bounding box center [35, 28] width 65 height 10
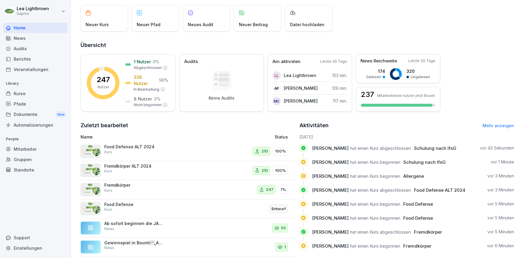
scroll to position [43, 0]
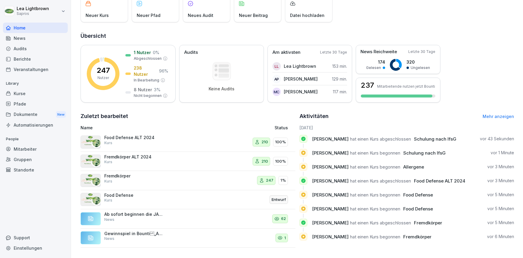
click at [45, 92] on div "Kurse" at bounding box center [35, 93] width 65 height 10
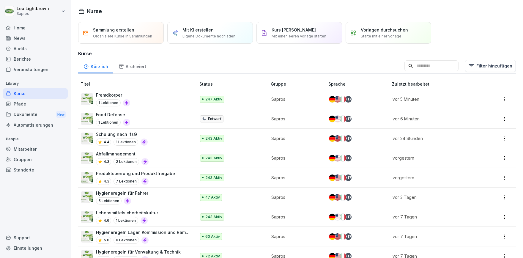
click at [161, 120] on div "Food Defense 1 Lektionen" at bounding box center [135, 118] width 109 height 15
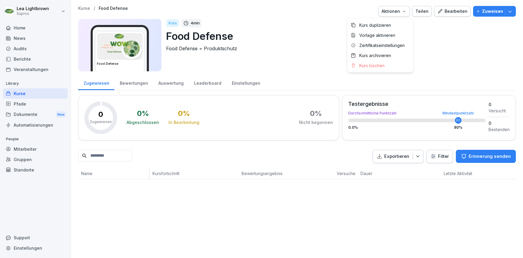
click at [407, 12] on icon "button" at bounding box center [404, 11] width 5 height 5
click at [509, 11] on icon "button" at bounding box center [510, 11] width 6 height 6
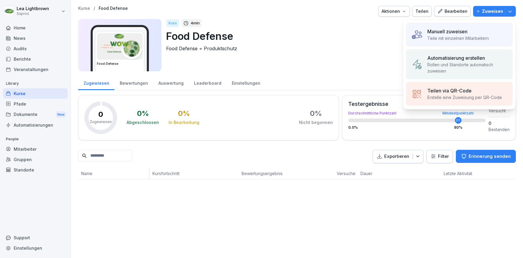
click at [455, 66] on p "Rollen und Standorte automatisch zuweisen" at bounding box center [468, 68] width 80 height 12
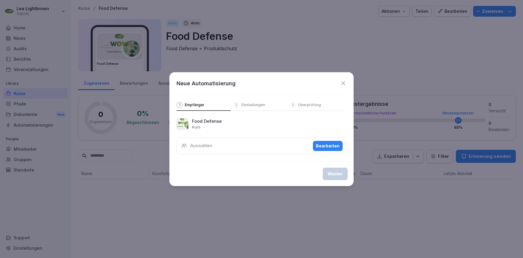
click at [324, 144] on div "Bearbeiten" at bounding box center [328, 146] width 24 height 7
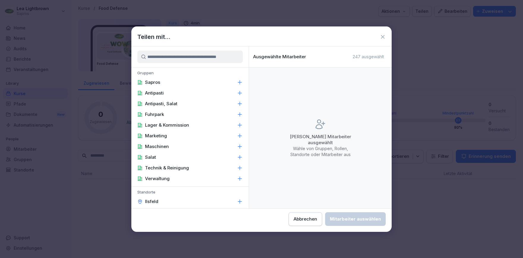
click at [157, 83] on p "Sapros" at bounding box center [152, 82] width 15 height 6
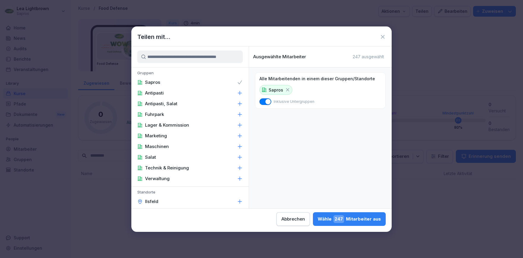
click at [318, 221] on div "Wähle 247 Mitarbeiter aus" at bounding box center [349, 219] width 63 height 8
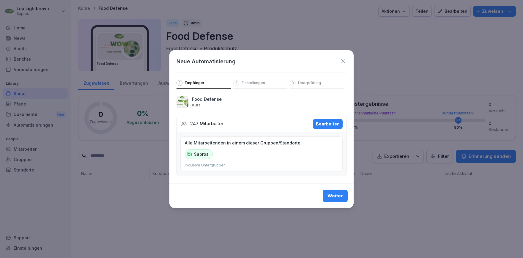
click at [332, 198] on div "Weiter" at bounding box center [335, 196] width 15 height 7
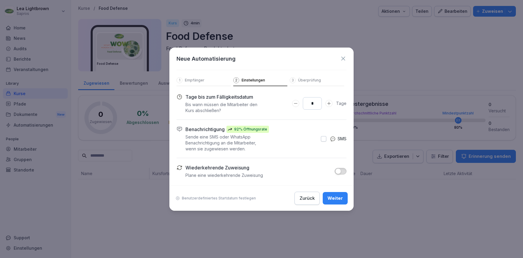
drag, startPoint x: 312, startPoint y: 104, endPoint x: 306, endPoint y: 106, distance: 5.6
click at [306, 106] on input "*" at bounding box center [312, 103] width 19 height 12
type input "**"
click at [333, 199] on div "Weiter" at bounding box center [335, 198] width 15 height 7
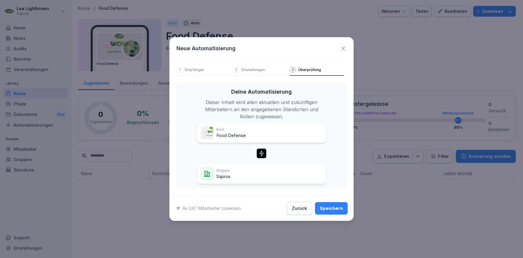
click at [332, 208] on div "Speichern" at bounding box center [331, 208] width 23 height 7
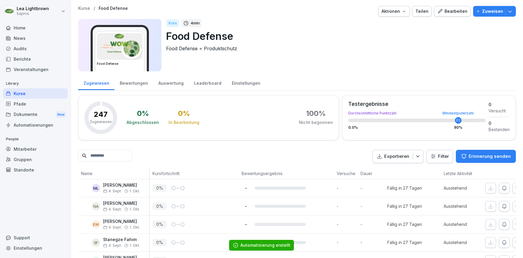
click at [319, 189] on div "-" at bounding box center [288, 188] width 92 height 6
click at [226, 186] on div "0 %" at bounding box center [196, 187] width 86 height 7
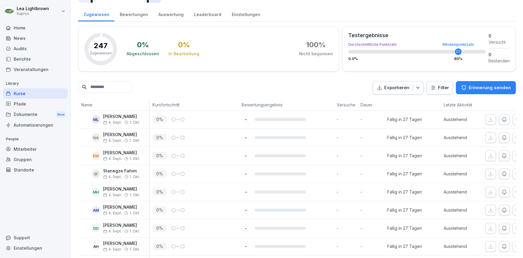
scroll to position [103, 0]
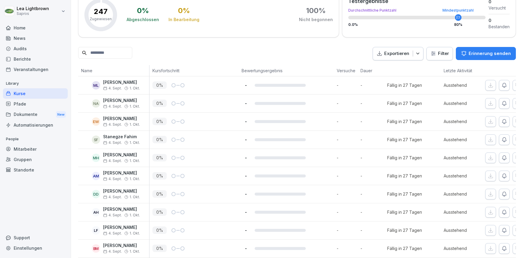
click at [215, 136] on div "0 %" at bounding box center [196, 139] width 86 height 7
click at [128, 55] on input at bounding box center [105, 53] width 54 height 12
type input "*"
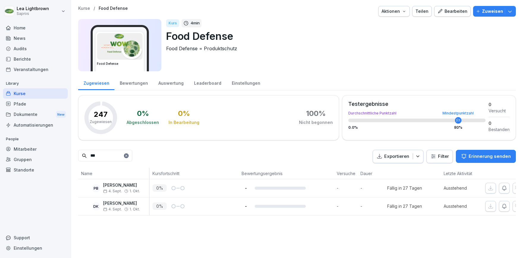
scroll to position [0, 37]
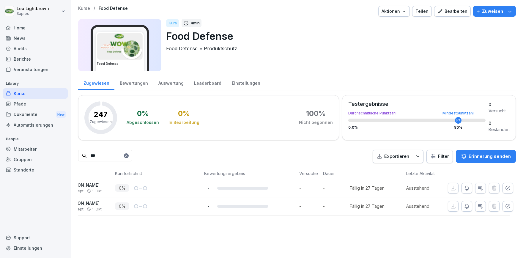
click at [508, 187] on icon "button" at bounding box center [508, 188] width 6 height 6
drag, startPoint x: 110, startPoint y: 155, endPoint x: 60, endPoint y: 153, distance: 50.3
click at [78, 153] on input "***" at bounding box center [105, 156] width 54 height 12
click at [508, 224] on icon "button" at bounding box center [508, 224] width 4 height 4
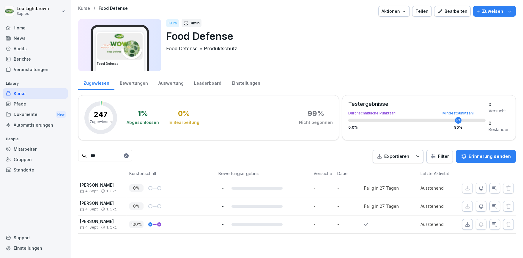
scroll to position [0, 12]
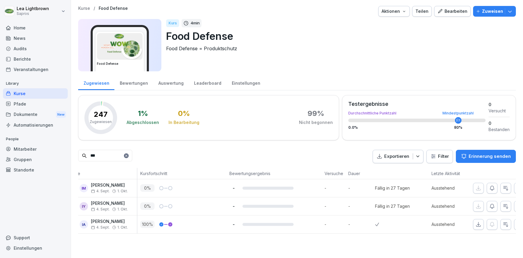
drag, startPoint x: 99, startPoint y: 157, endPoint x: 84, endPoint y: 157, distance: 14.6
click at [84, 157] on input "***" at bounding box center [105, 156] width 54 height 12
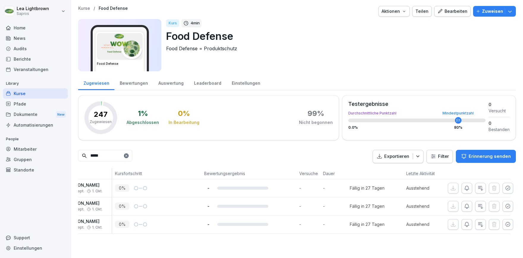
click at [508, 221] on button "button" at bounding box center [508, 224] width 11 height 11
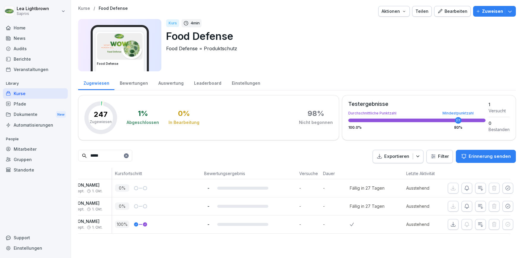
scroll to position [0, 0]
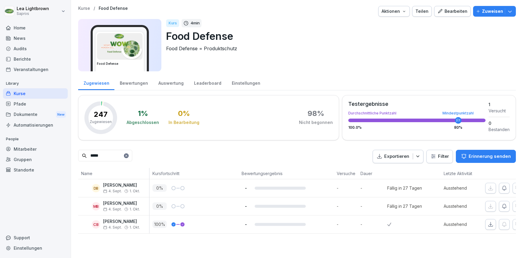
drag, startPoint x: 109, startPoint y: 157, endPoint x: 73, endPoint y: 155, distance: 35.7
click at [78, 155] on input "*****" at bounding box center [105, 156] width 54 height 12
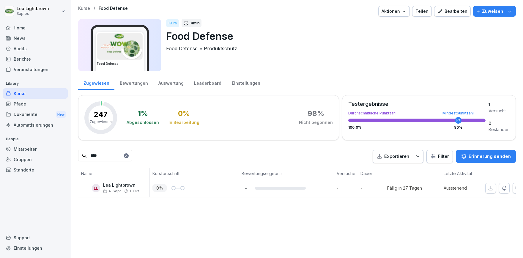
scroll to position [0, 37]
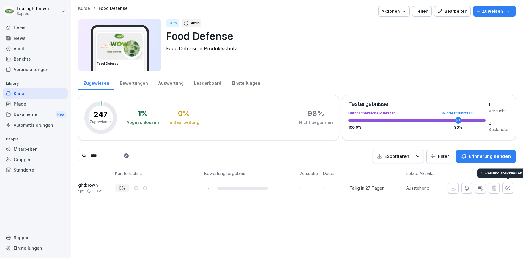
type input "****"
click at [510, 188] on icon "button" at bounding box center [508, 188] width 4 height 4
click at [23, 40] on div "News" at bounding box center [35, 38] width 65 height 10
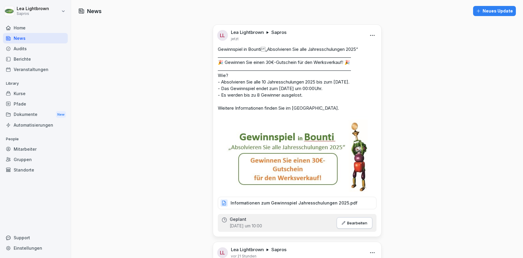
click at [15, 26] on div "Home" at bounding box center [35, 28] width 65 height 10
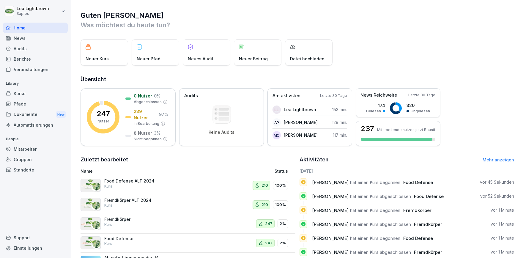
click at [24, 93] on div "Kurse" at bounding box center [35, 93] width 65 height 10
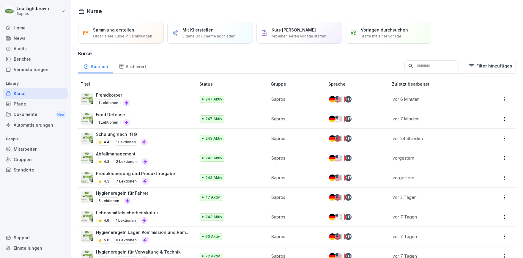
click at [158, 115] on div "Food Defense 1 Lektionen" at bounding box center [135, 118] width 109 height 15
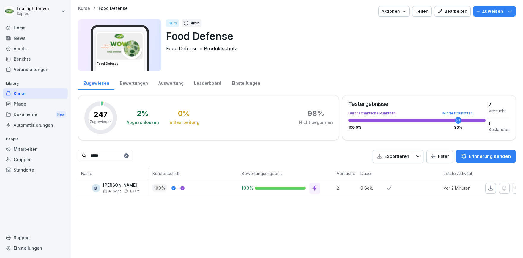
type input "*****"
click at [27, 29] on div "Home" at bounding box center [35, 28] width 65 height 10
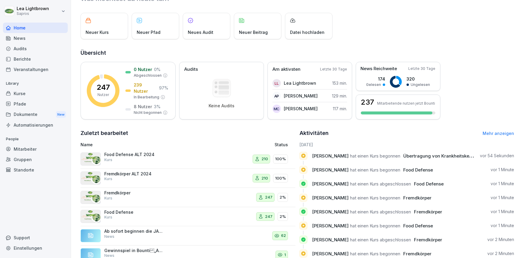
scroll to position [43, 0]
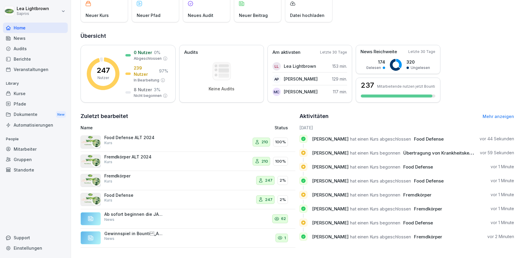
click at [23, 94] on div "Kurse" at bounding box center [35, 93] width 65 height 10
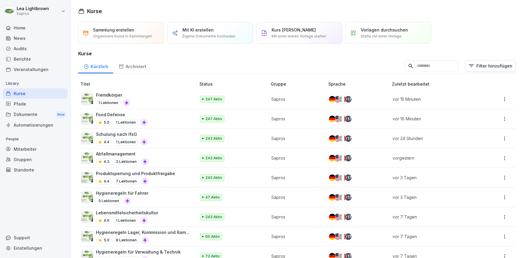
click at [25, 151] on div "Mitarbeiter" at bounding box center [35, 149] width 65 height 10
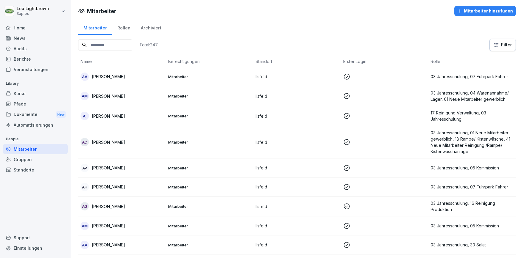
click at [116, 44] on input at bounding box center [105, 45] width 54 height 12
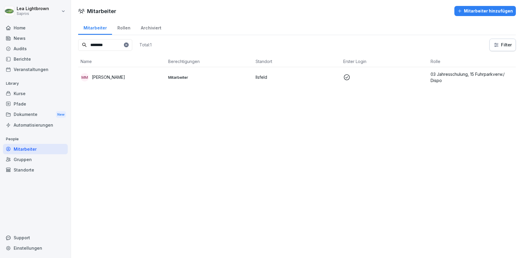
click at [144, 76] on div "MM [PERSON_NAME]" at bounding box center [122, 77] width 83 height 8
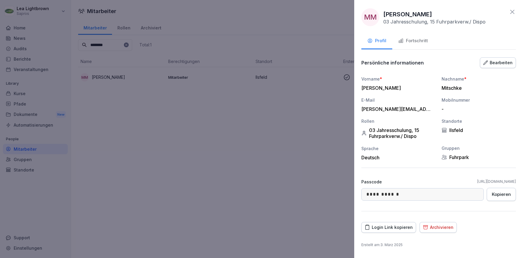
click at [107, 161] on div at bounding box center [261, 129] width 523 height 258
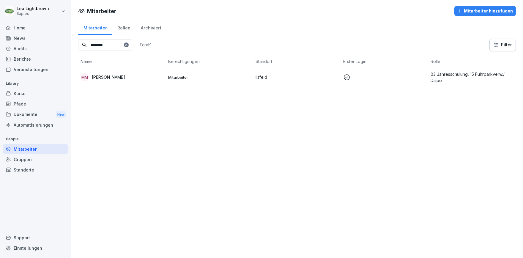
drag, startPoint x: 121, startPoint y: 43, endPoint x: 85, endPoint y: 42, distance: 35.7
click at [83, 43] on input "********" at bounding box center [105, 45] width 54 height 12
drag, startPoint x: 125, startPoint y: 43, endPoint x: 82, endPoint y: 47, distance: 42.9
click at [82, 47] on input "**********" at bounding box center [105, 45] width 54 height 12
type input "********"
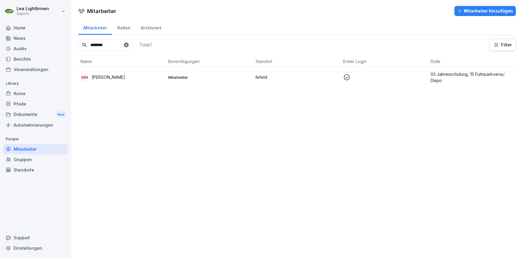
click at [229, 77] on p "Mitarbeiter" at bounding box center [209, 77] width 83 height 5
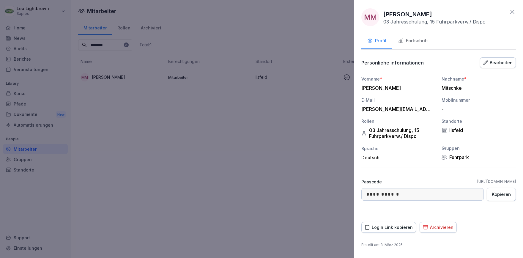
click at [502, 65] on div "Bearbeiten" at bounding box center [497, 62] width 29 height 7
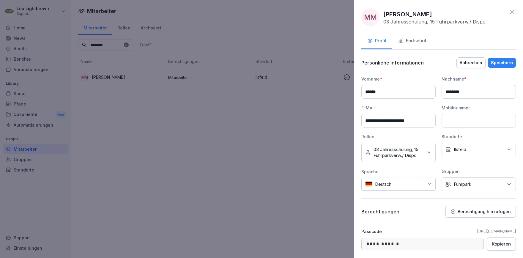
drag, startPoint x: 426, startPoint y: 122, endPoint x: 364, endPoint y: 121, distance: 62.2
click at [364, 121] on input "**********" at bounding box center [399, 121] width 74 height 14
drag, startPoint x: 424, startPoint y: 119, endPoint x: 362, endPoint y: 121, distance: 62.2
click at [362, 121] on input "**********" at bounding box center [399, 121] width 74 height 14
paste input "***"
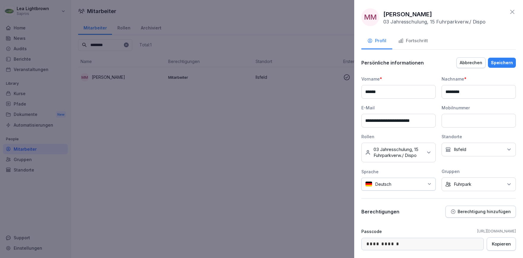
type input "**********"
click at [499, 63] on div "Speichern" at bounding box center [502, 62] width 22 height 7
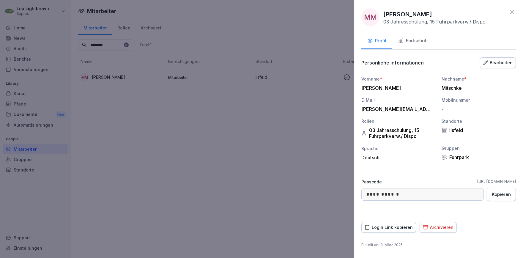
click at [175, 124] on div at bounding box center [261, 129] width 523 height 258
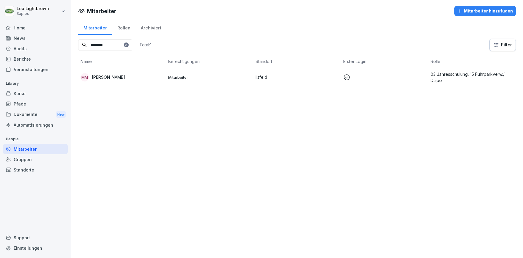
click at [122, 25] on div "Rollen" at bounding box center [123, 27] width 23 height 15
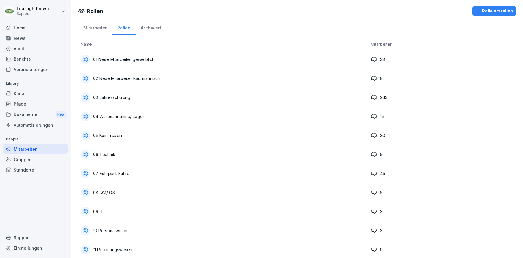
click at [104, 28] on div "Mitarbeiter" at bounding box center [95, 27] width 34 height 15
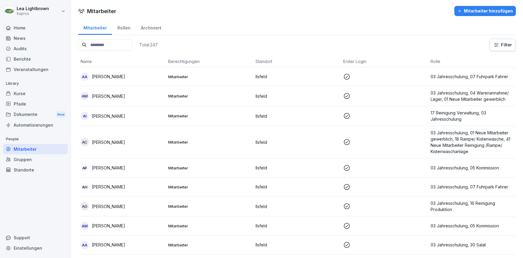
click at [106, 48] on input at bounding box center [105, 45] width 54 height 12
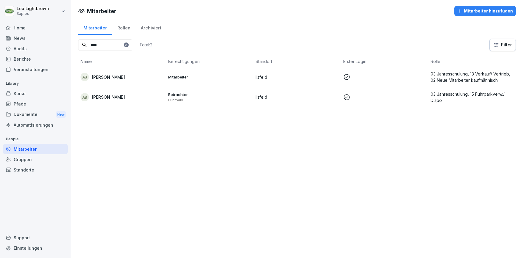
click at [232, 96] on p "Betrachter" at bounding box center [209, 94] width 83 height 5
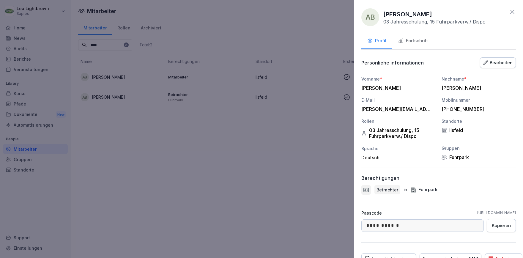
click at [252, 158] on div at bounding box center [261, 129] width 523 height 258
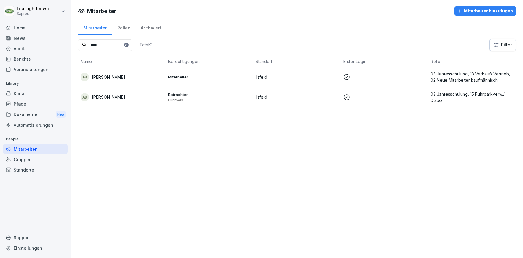
drag, startPoint x: 106, startPoint y: 45, endPoint x: 89, endPoint y: 45, distance: 16.1
click at [89, 45] on input "****" at bounding box center [105, 45] width 54 height 12
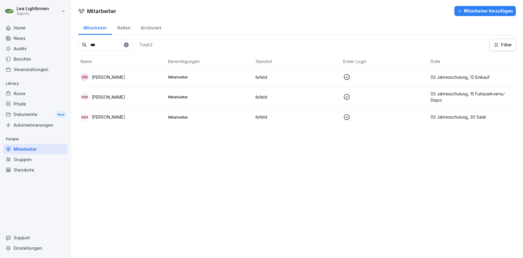
type input "***"
click at [135, 100] on div "MM [PERSON_NAME]" at bounding box center [122, 97] width 83 height 8
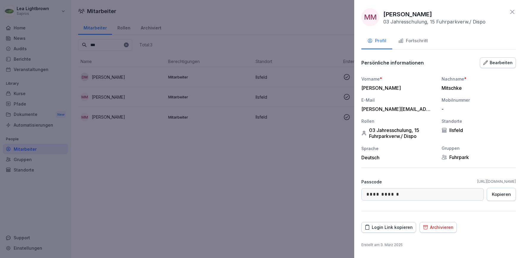
click at [502, 64] on div "Bearbeiten" at bounding box center [497, 62] width 29 height 7
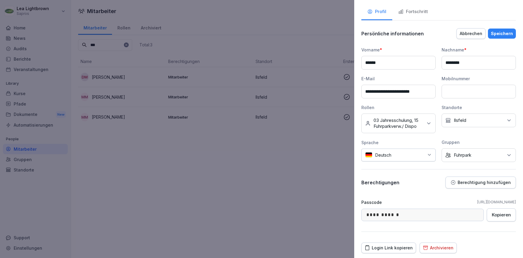
scroll to position [47, 0]
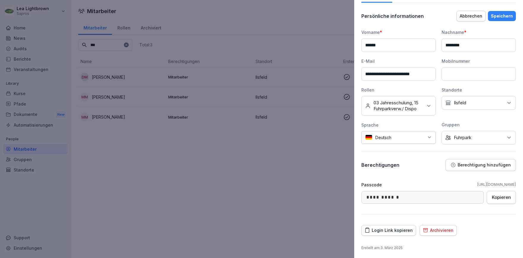
click at [474, 164] on p "Berechtigung hinzufügen" at bounding box center [484, 165] width 53 height 5
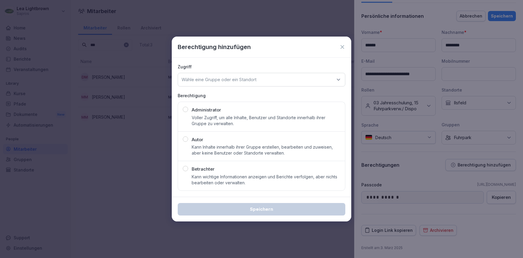
click at [202, 167] on p "Betrachter" at bounding box center [203, 169] width 23 height 7
click at [227, 80] on p "Wähle eine Gruppe oder ein Standort" at bounding box center [219, 80] width 75 height 6
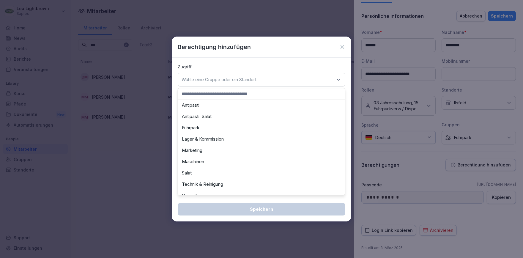
scroll to position [33, 0]
click at [207, 121] on div "Fuhrpark" at bounding box center [262, 117] width 164 height 11
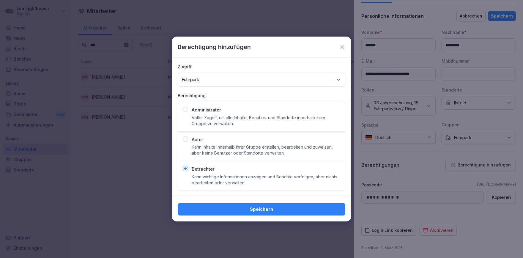
click at [259, 214] on button "Speichern" at bounding box center [262, 209] width 168 height 12
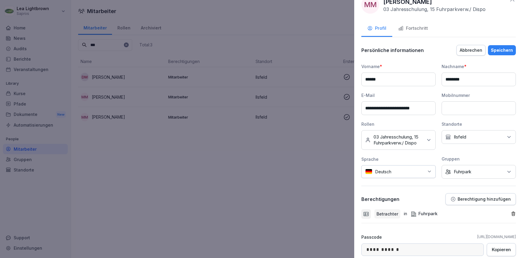
scroll to position [0, 0]
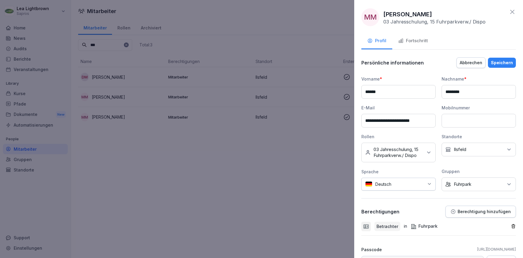
click at [505, 60] on div "Speichern" at bounding box center [502, 62] width 22 height 7
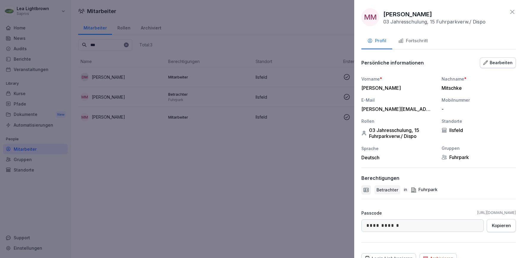
click at [249, 131] on div at bounding box center [261, 129] width 523 height 258
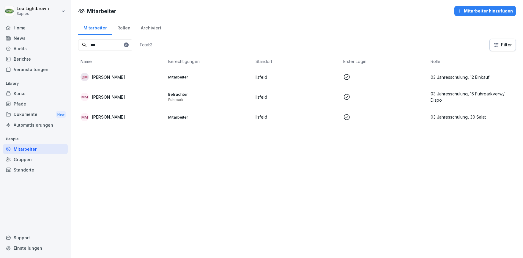
click at [22, 159] on div "Gruppen" at bounding box center [35, 159] width 65 height 10
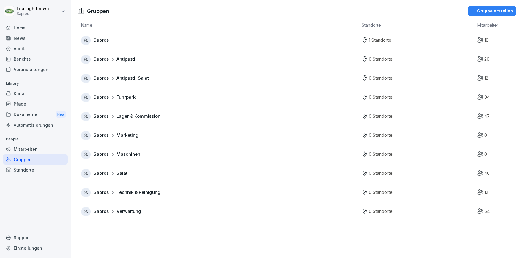
click at [161, 90] on td "Sapros Fuhrpark" at bounding box center [218, 97] width 281 height 19
click at [162, 97] on div "Sapros Fuhrpark" at bounding box center [220, 98] width 278 height 10
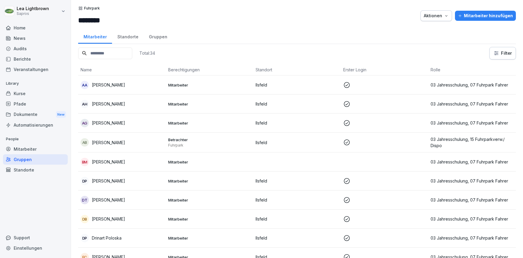
click at [46, 32] on div "Home" at bounding box center [35, 28] width 65 height 10
